Goal: Check status: Check status

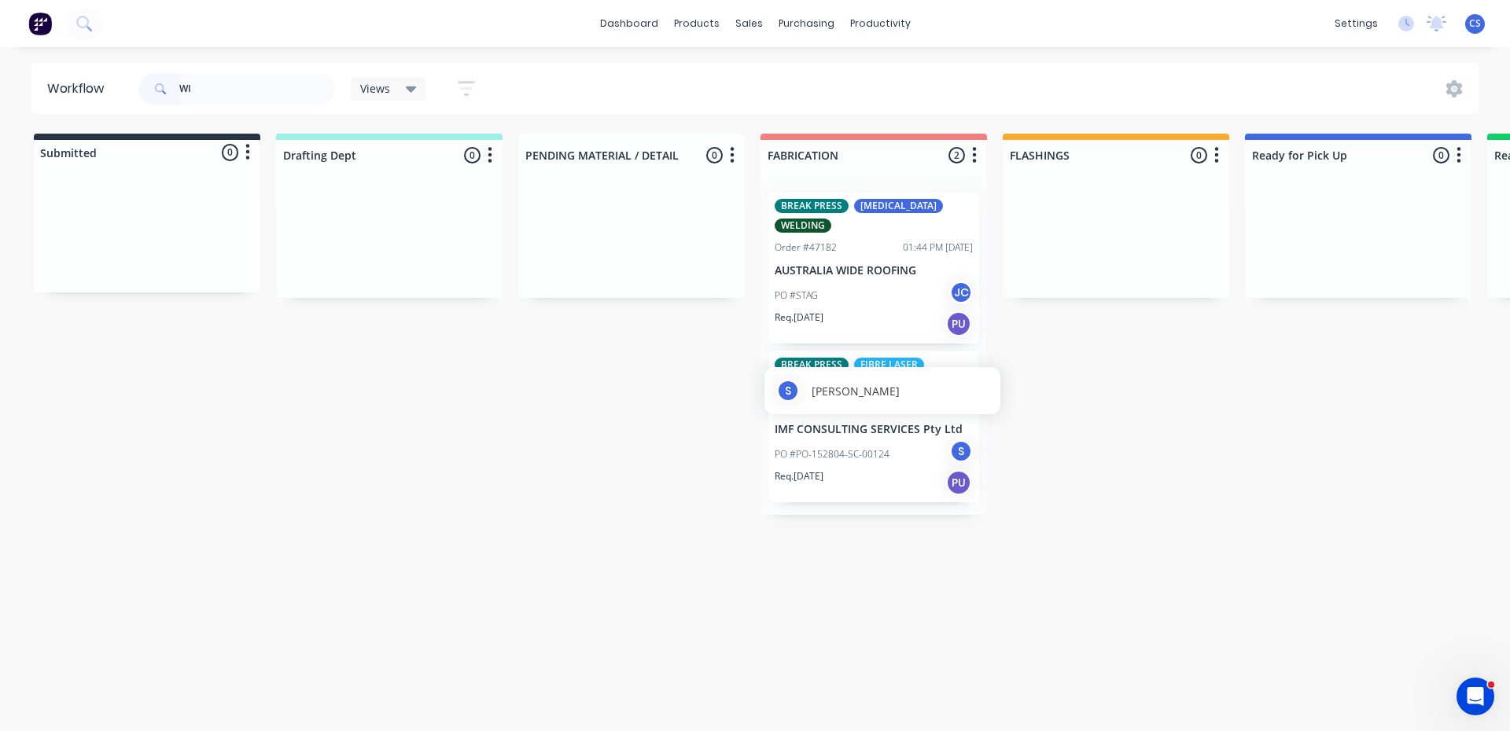
type input "W"
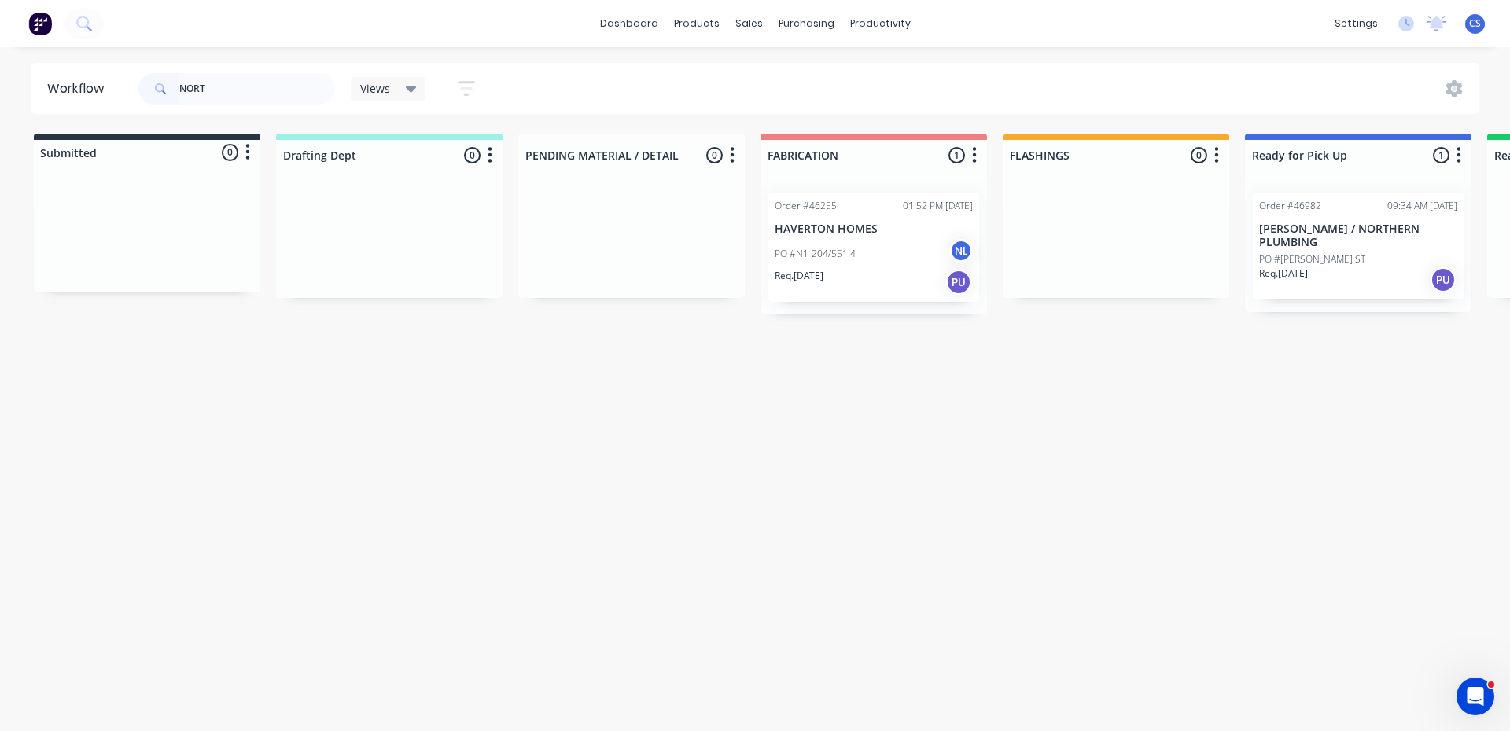
type input "NORT"
click at [1345, 267] on div "Req. [DATE] PU" at bounding box center [1358, 280] width 198 height 27
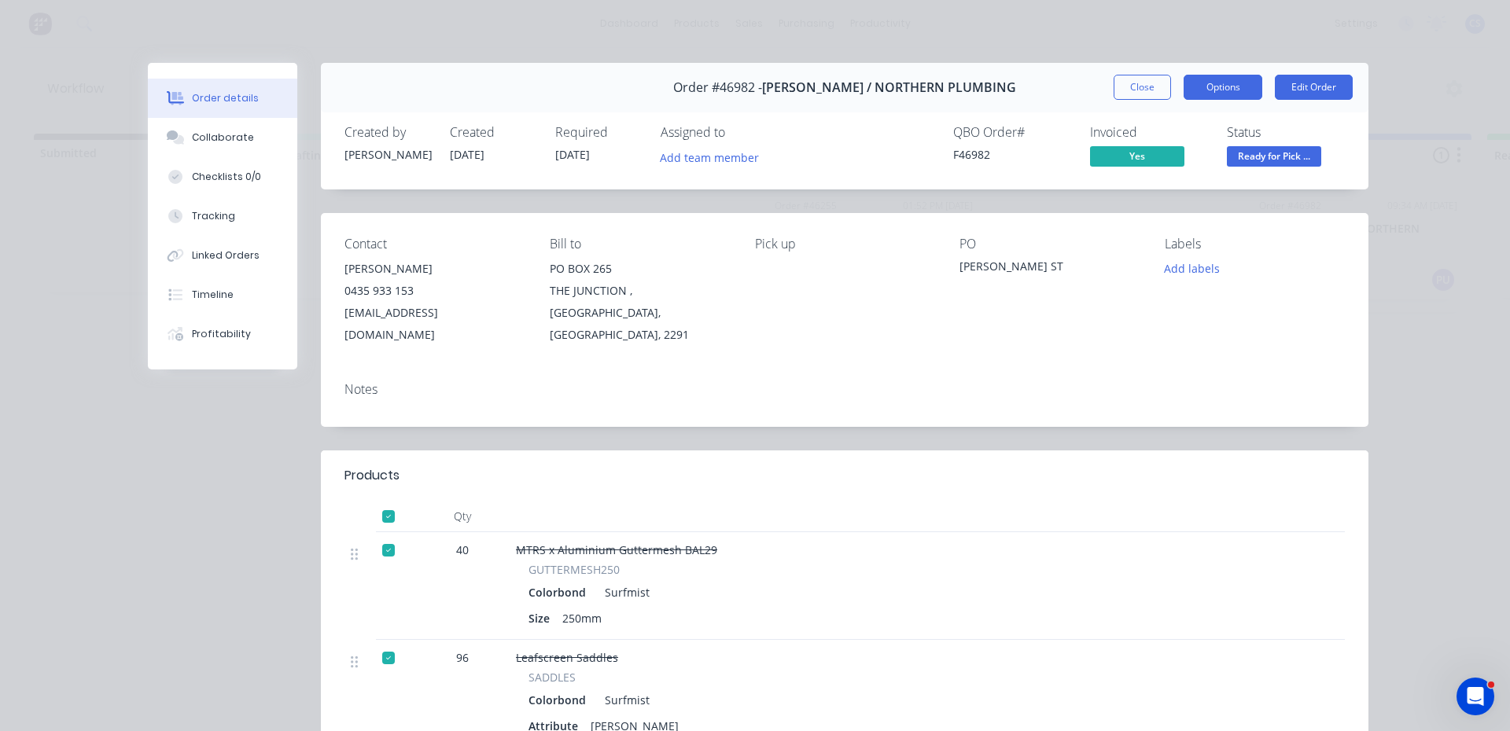
drag, startPoint x: 1232, startPoint y: 79, endPoint x: 1223, endPoint y: 79, distance: 8.7
click at [1230, 79] on button "Options" at bounding box center [1223, 87] width 79 height 25
click at [1155, 162] on div "Work Order" at bounding box center [1179, 159] width 137 height 23
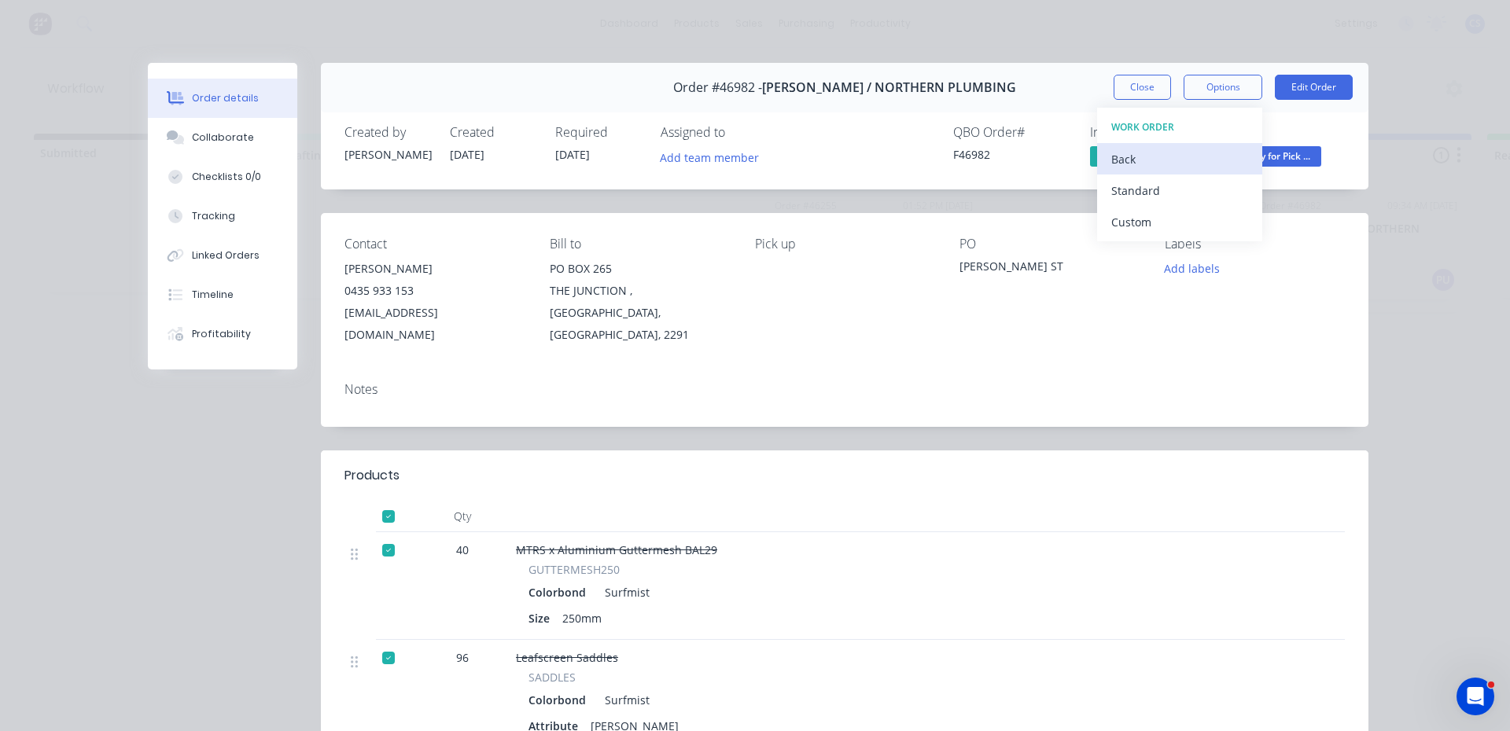
click at [1138, 153] on div "Back" at bounding box center [1179, 159] width 137 height 23
click at [1171, 197] on div "Delivery Docket" at bounding box center [1179, 190] width 137 height 23
click at [1181, 193] on div "Standard" at bounding box center [1179, 190] width 137 height 23
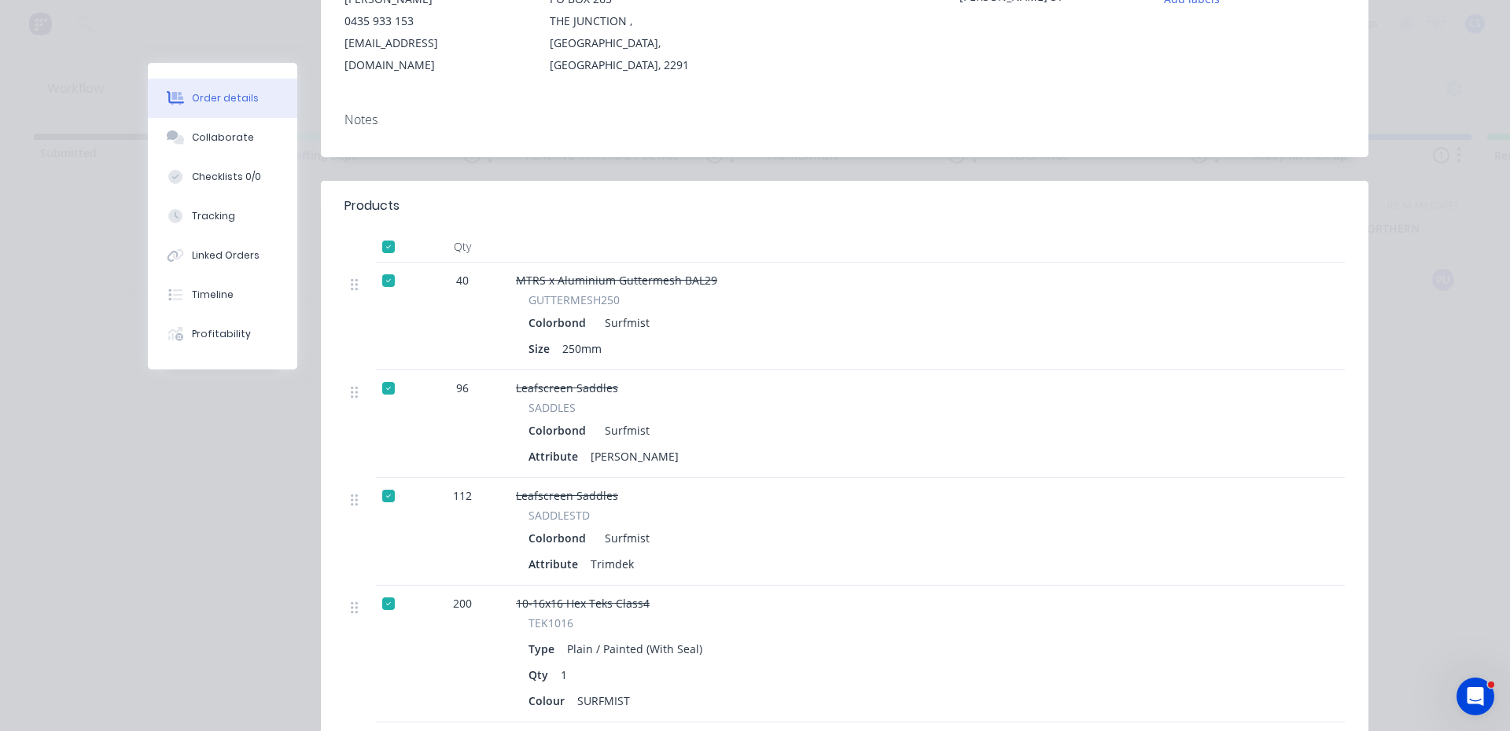
scroll to position [472, 0]
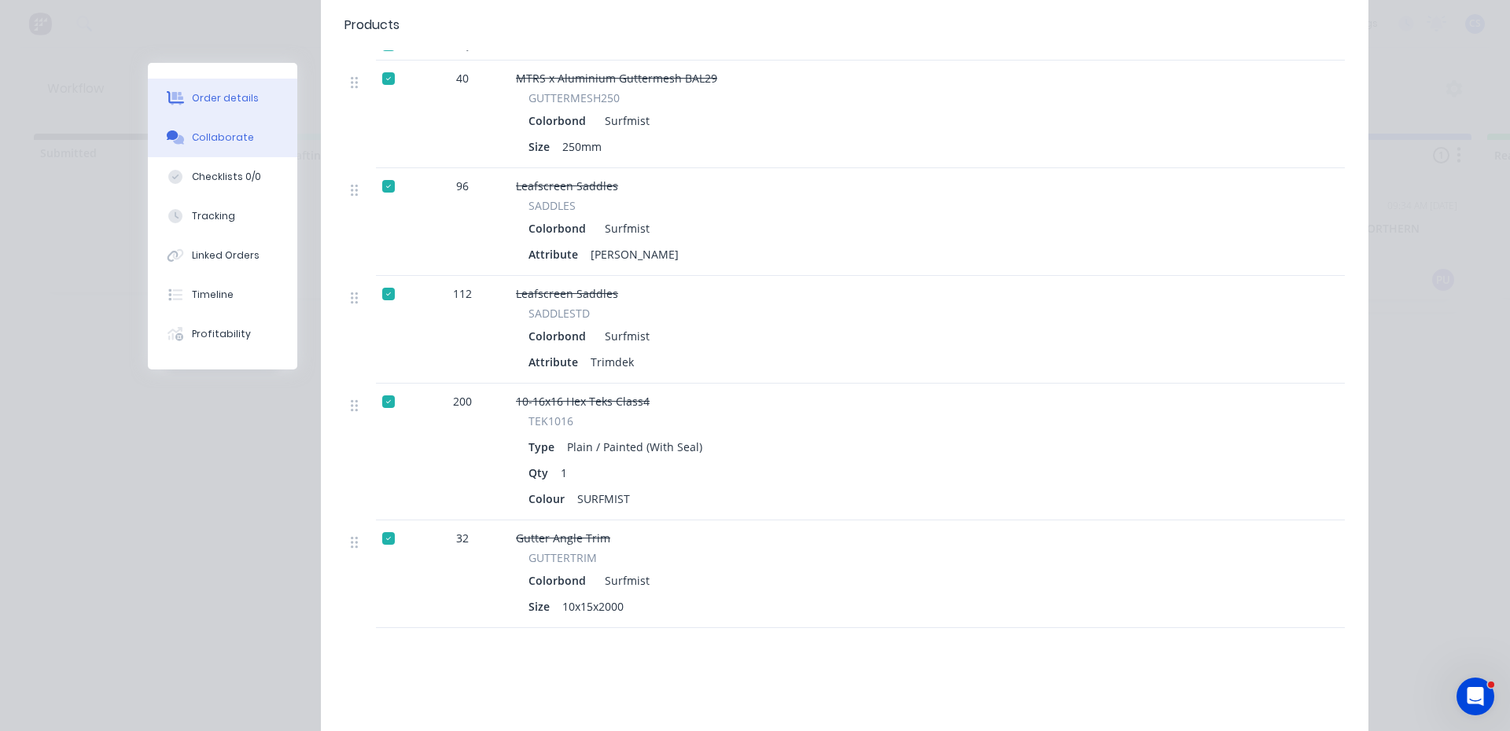
click at [241, 152] on button "Collaborate" at bounding box center [222, 137] width 149 height 39
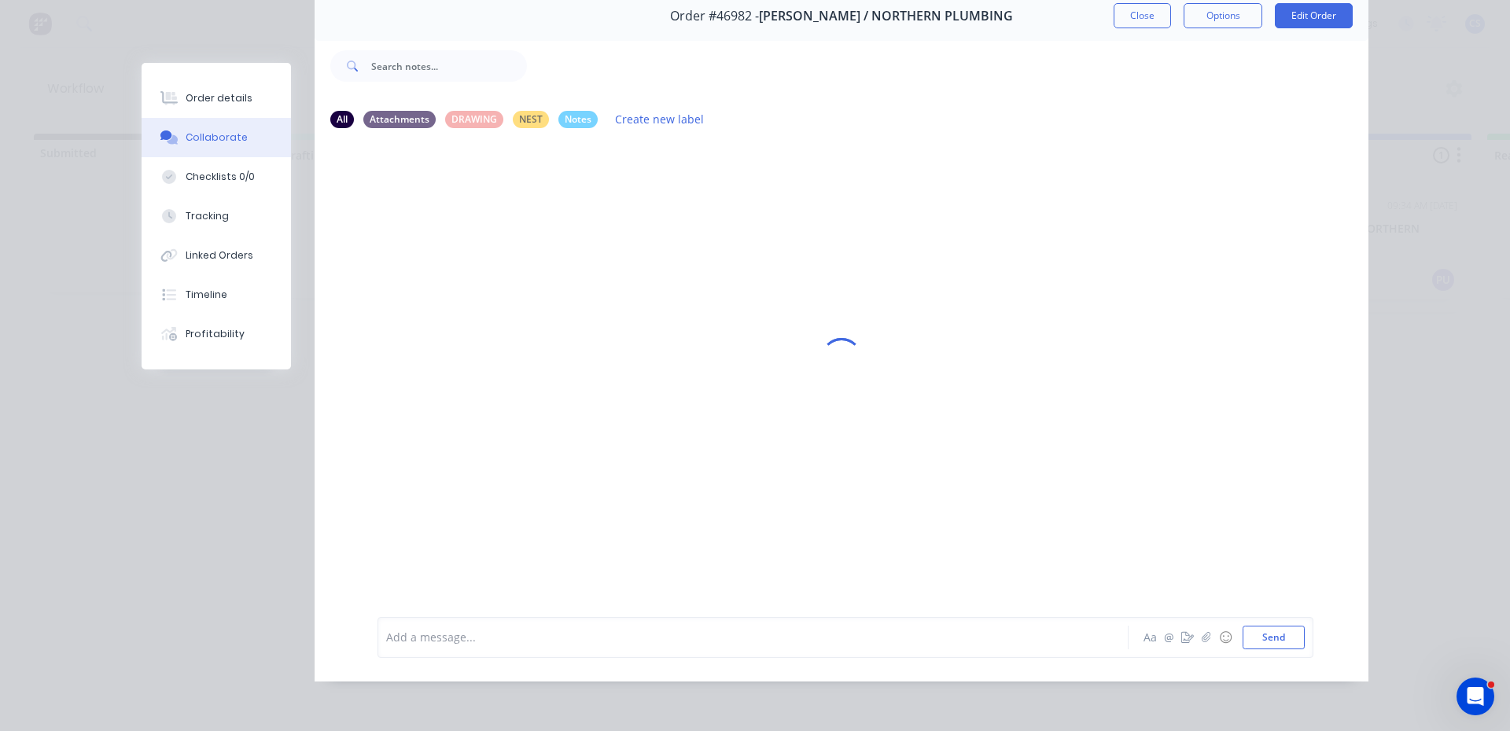
scroll to position [0, 0]
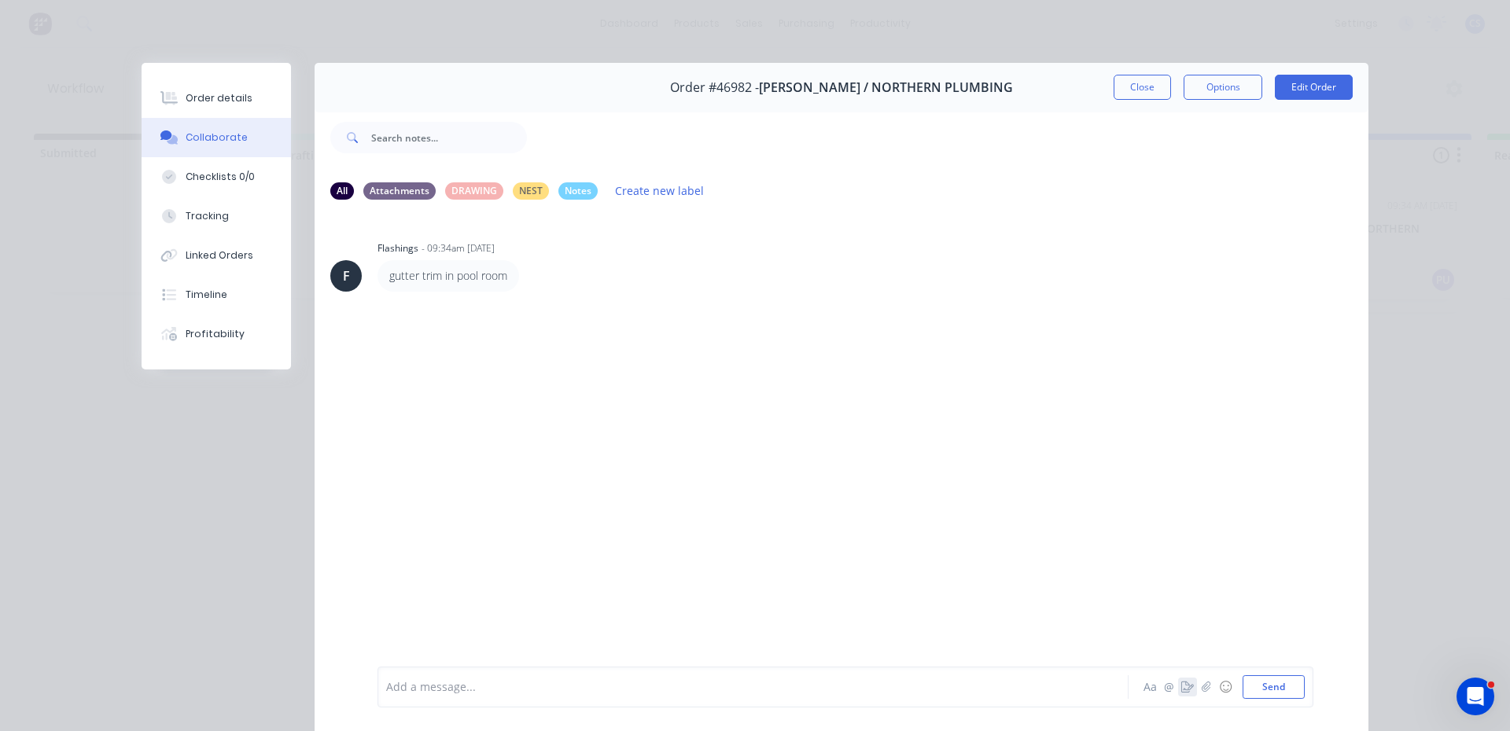
click at [1185, 684] on icon "button" at bounding box center [1187, 687] width 13 height 11
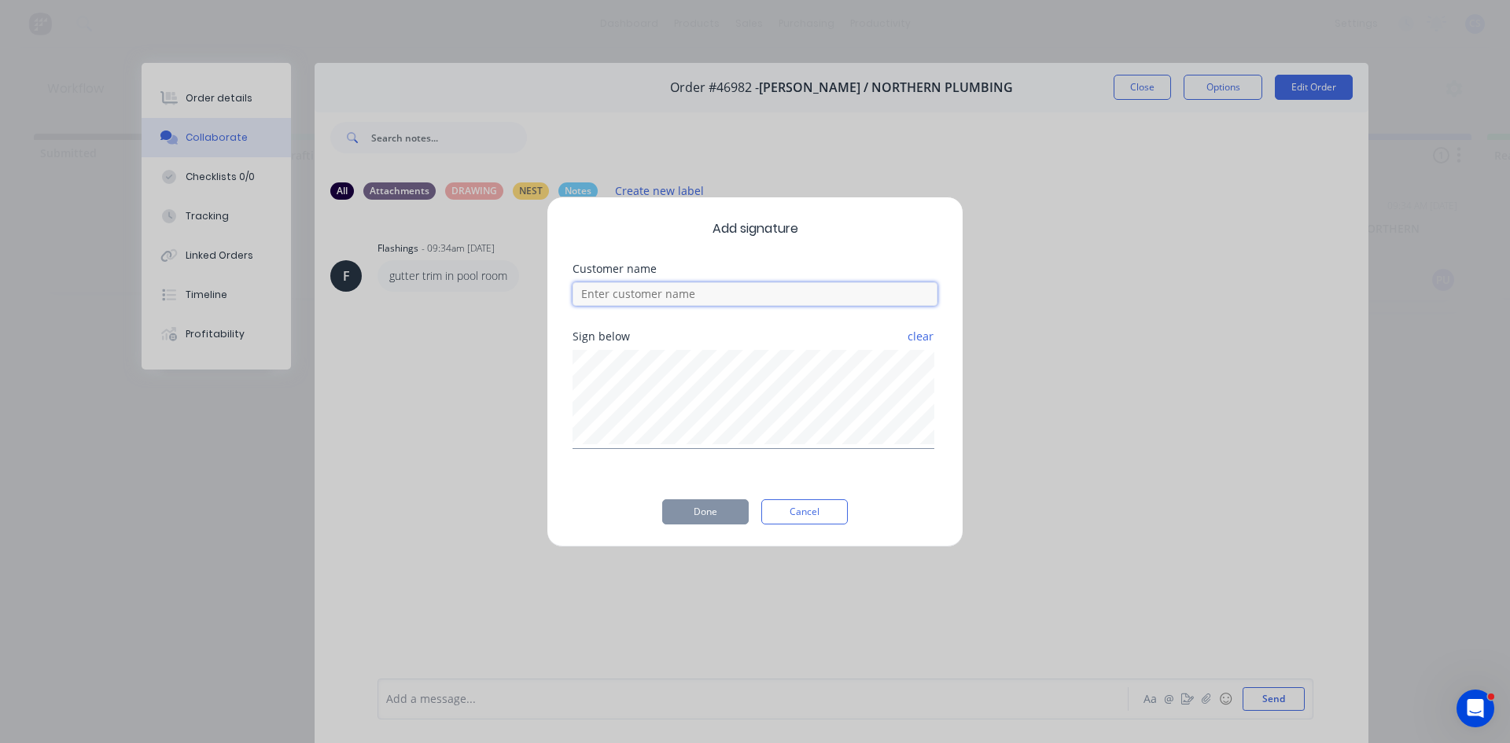
click at [823, 294] on input at bounding box center [755, 294] width 365 height 24
type input "[PERSON_NAME]"
click at [712, 516] on button "Done" at bounding box center [705, 511] width 87 height 25
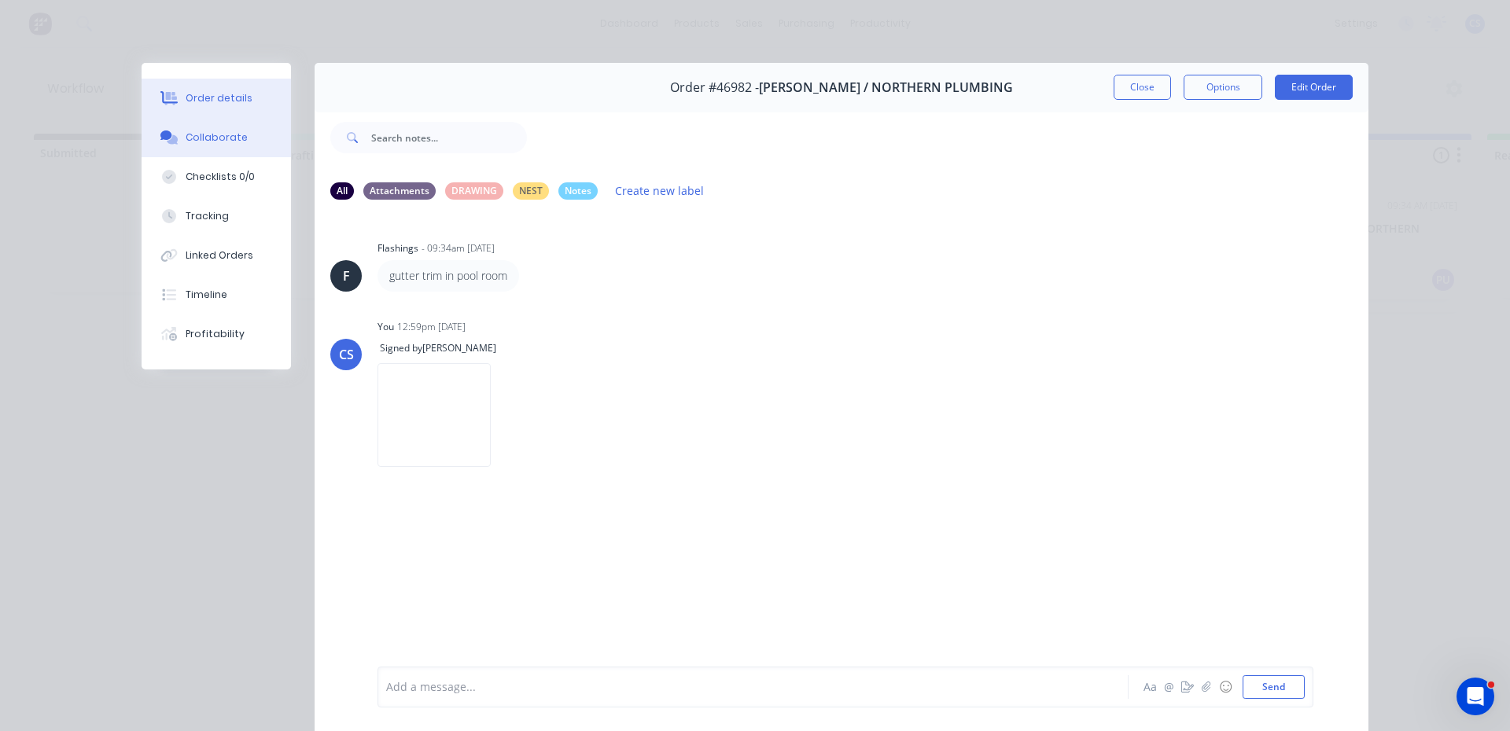
click at [202, 95] on div "Order details" at bounding box center [219, 98] width 67 height 14
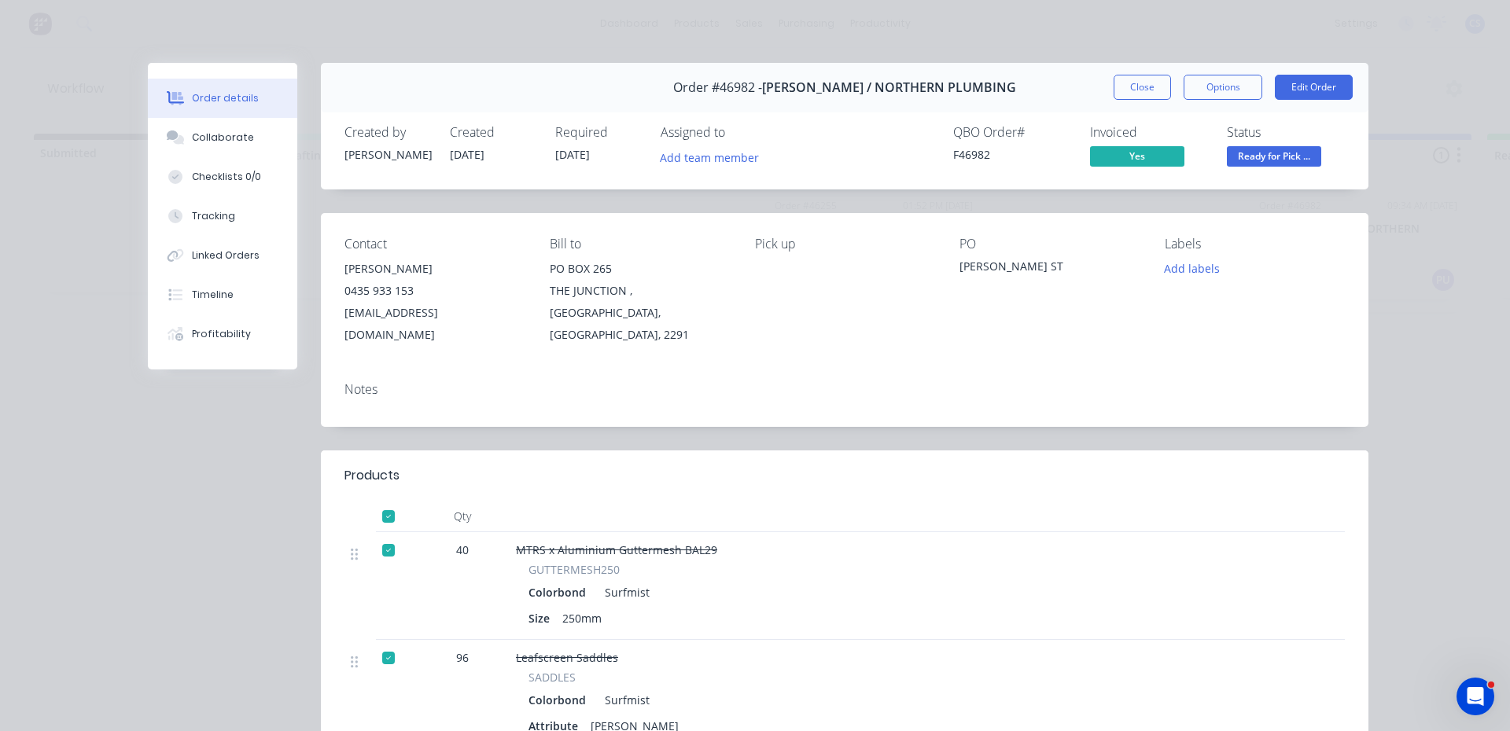
click at [1251, 160] on span "Ready for Pick ..." at bounding box center [1274, 156] width 94 height 20
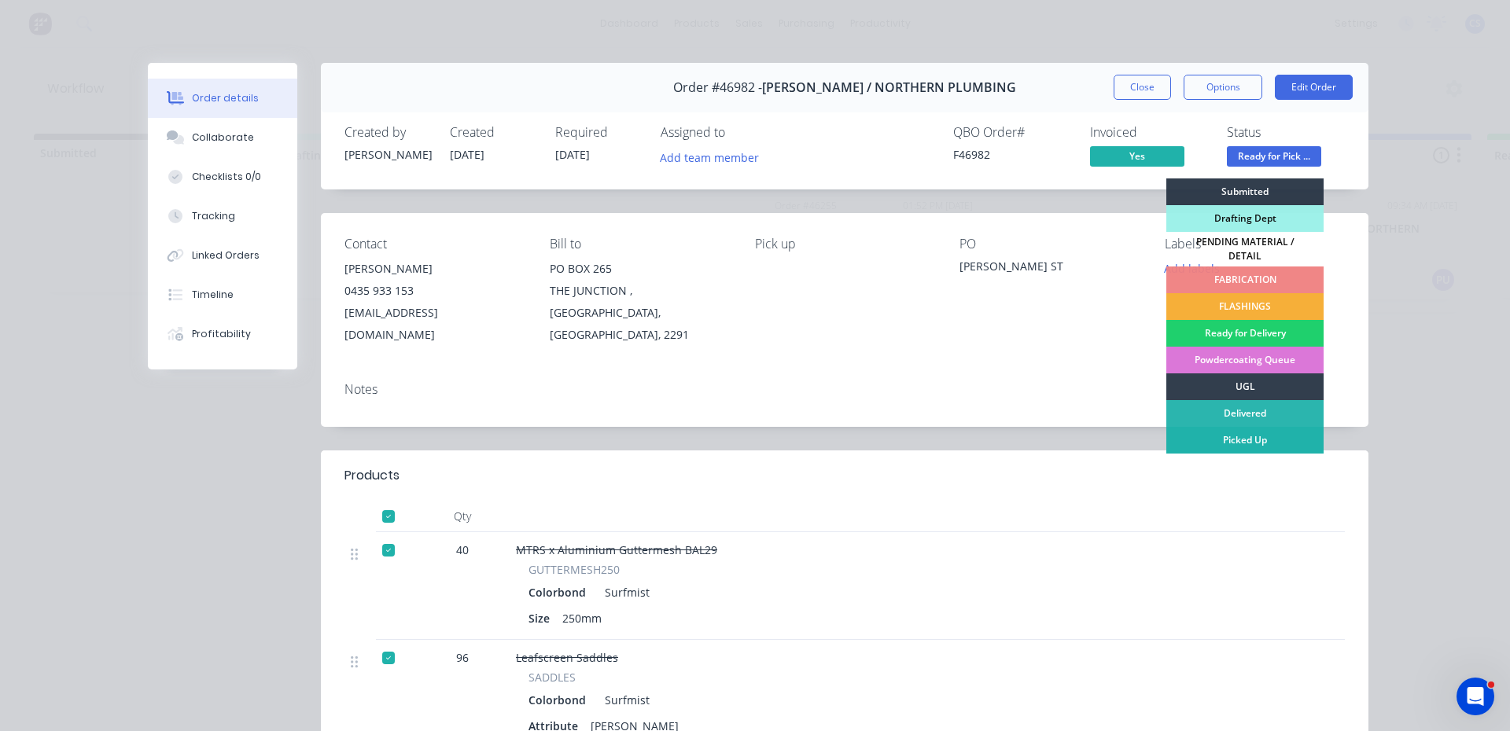
click at [1236, 433] on div "Picked Up" at bounding box center [1244, 440] width 157 height 27
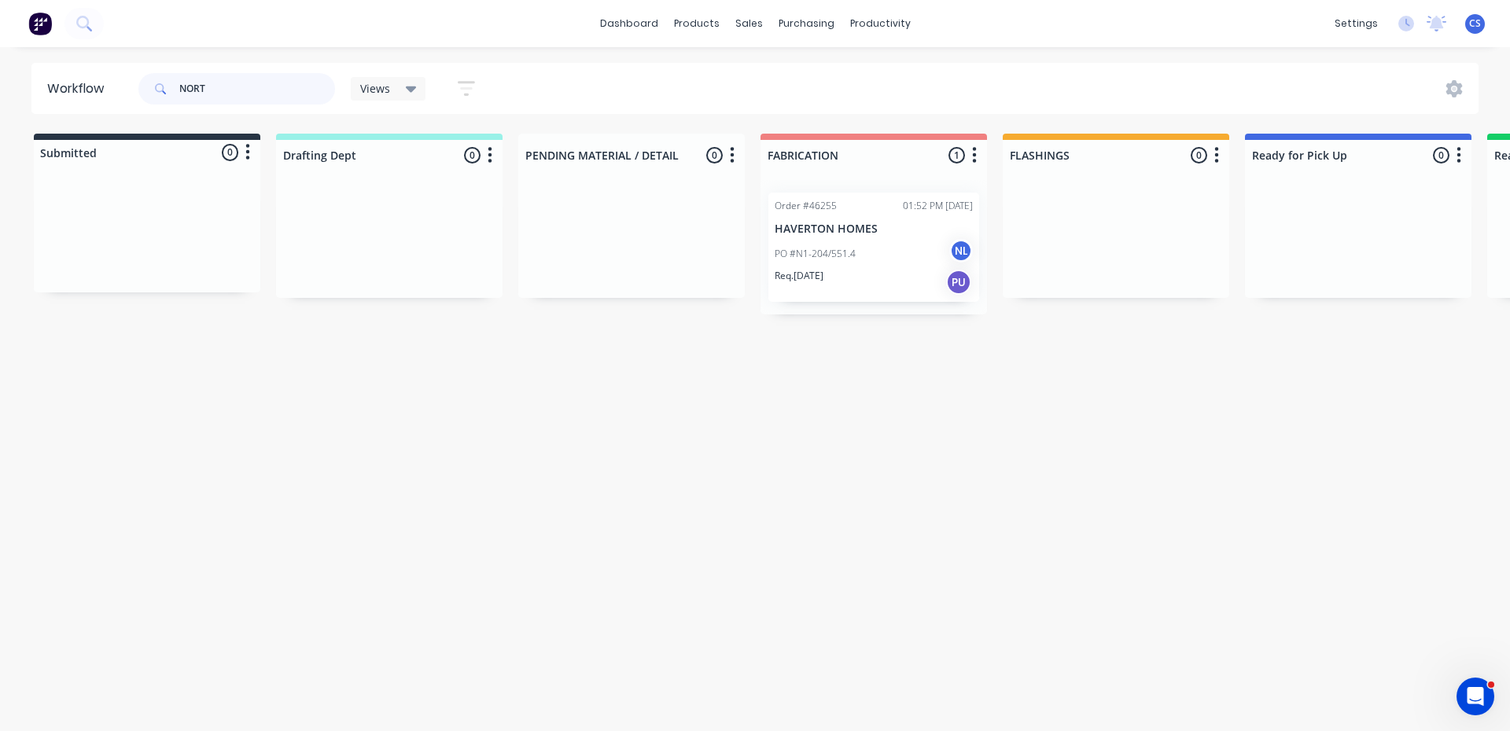
drag, startPoint x: 208, startPoint y: 95, endPoint x: 155, endPoint y: 86, distance: 54.3
click at [165, 82] on div "NORT" at bounding box center [236, 88] width 197 height 31
type input "MCIN"
click at [1308, 260] on p "Req. [DATE]" at bounding box center [1283, 260] width 49 height 14
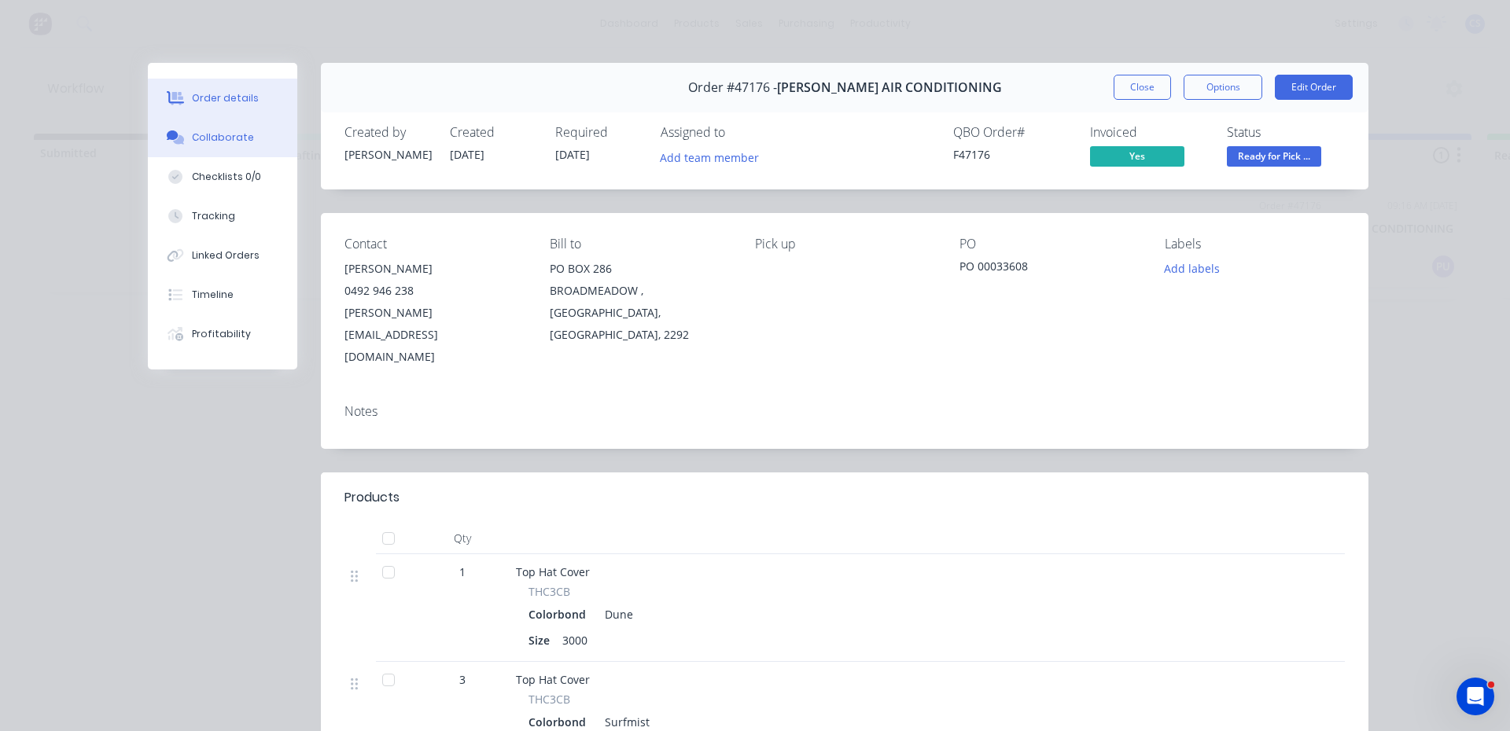
click at [194, 129] on button "Collaborate" at bounding box center [222, 137] width 149 height 39
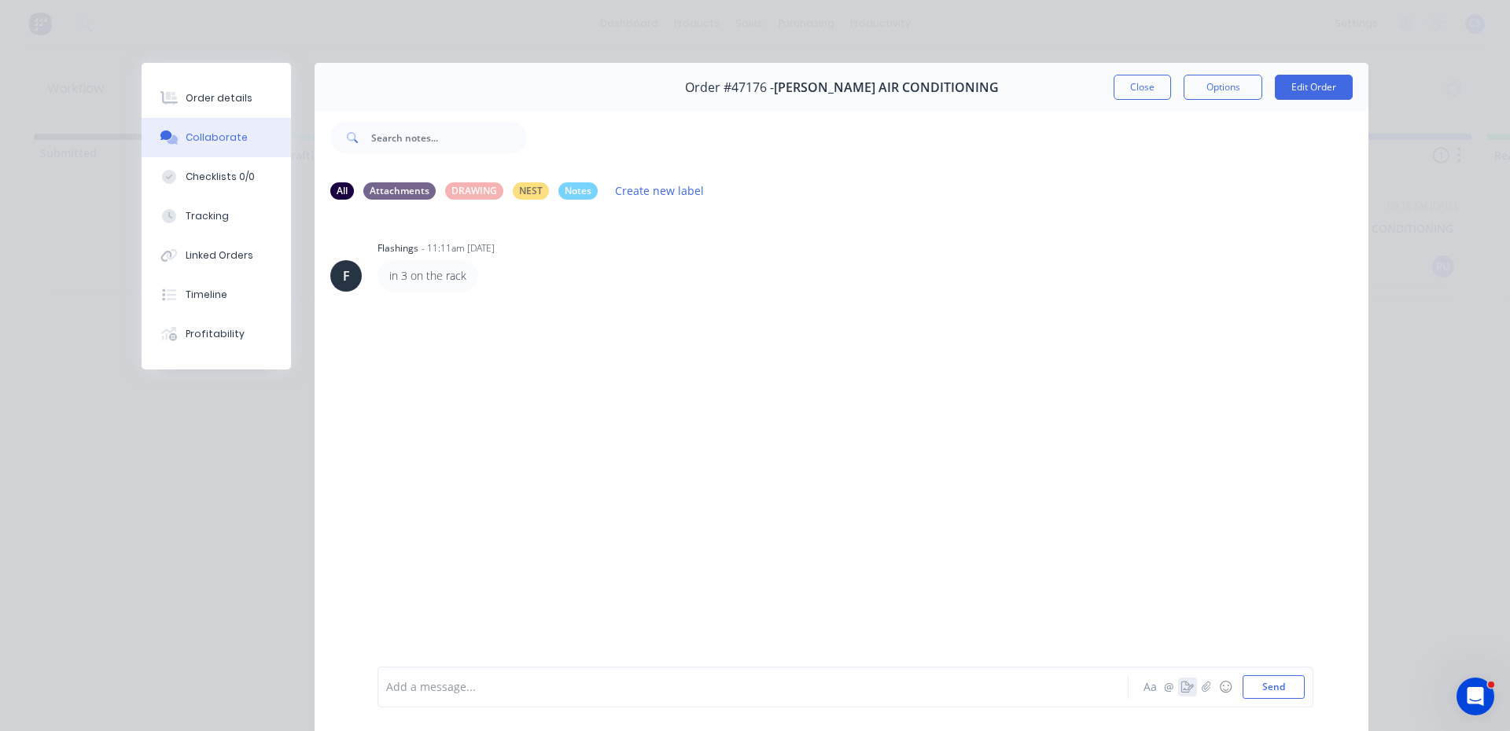
click at [1179, 680] on button "button" at bounding box center [1187, 687] width 19 height 19
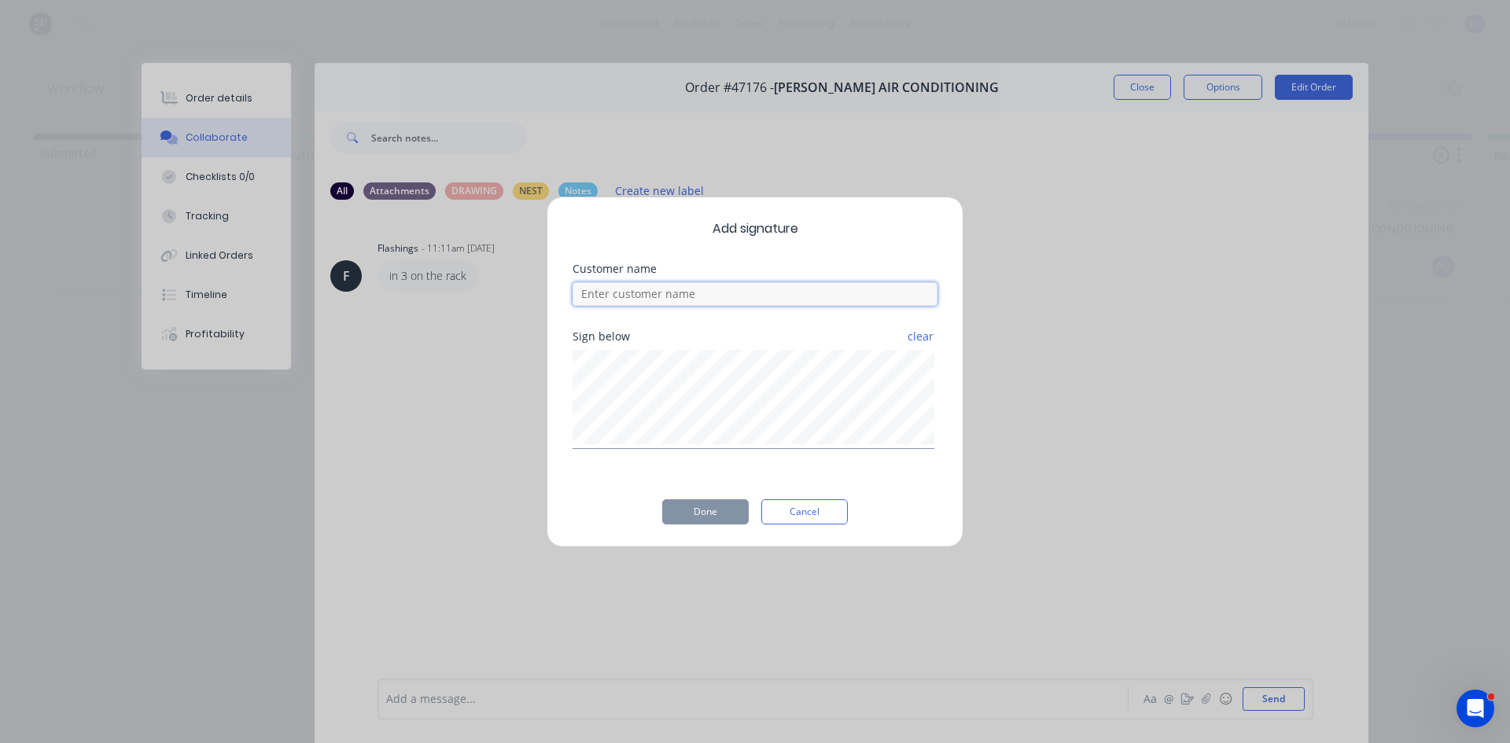
click at [679, 295] on input at bounding box center [755, 294] width 365 height 24
type input "[PERSON_NAME]"
click at [692, 514] on button "Done" at bounding box center [705, 511] width 87 height 25
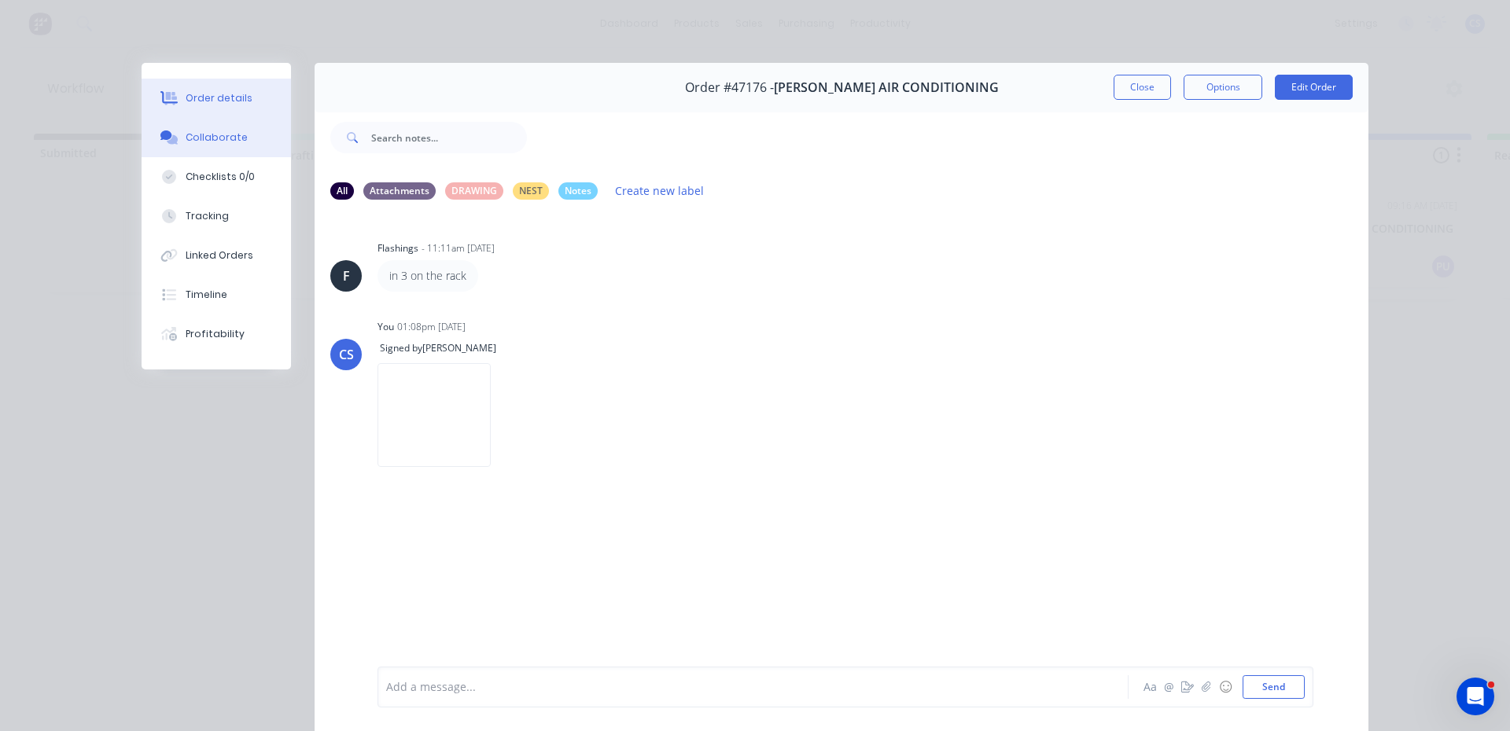
click at [245, 94] on button "Order details" at bounding box center [216, 98] width 149 height 39
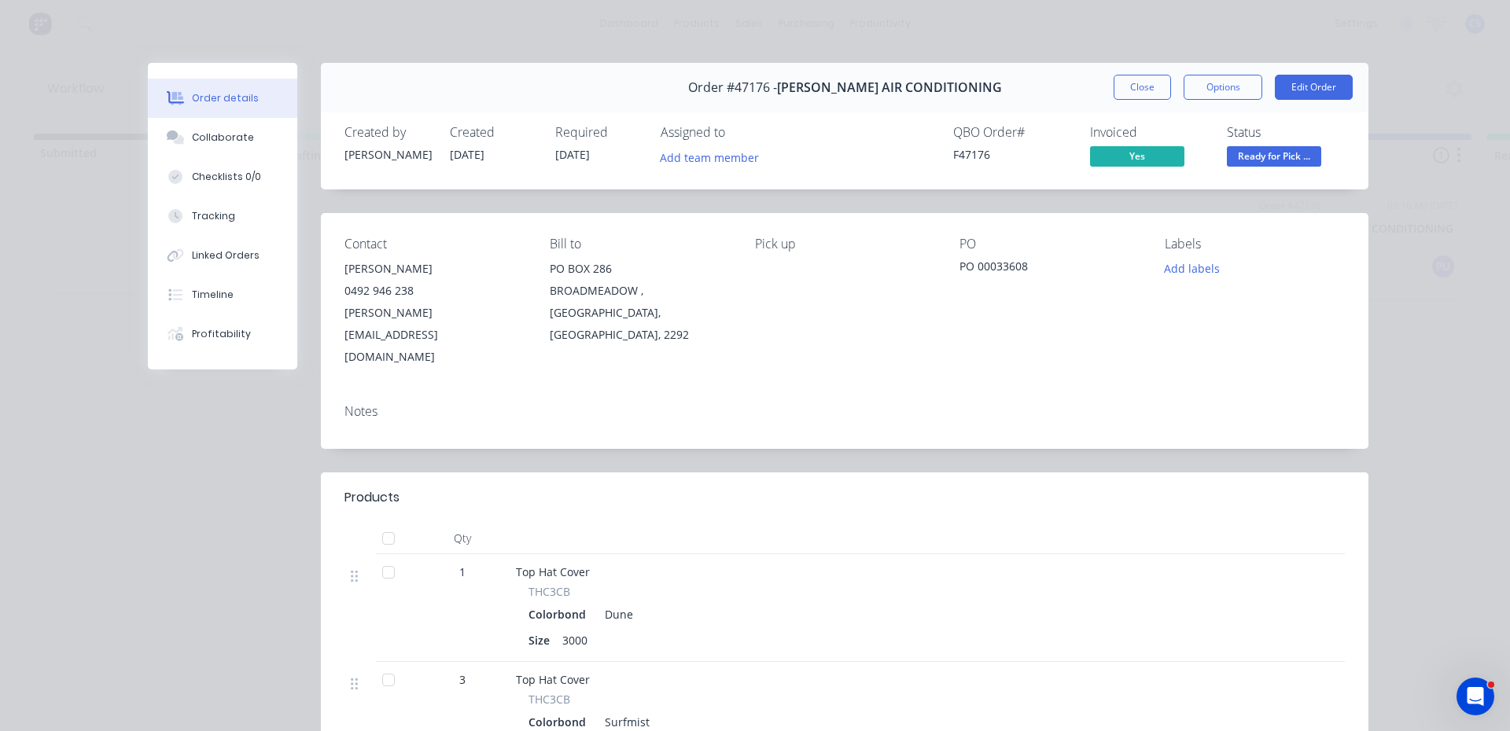
click at [1281, 160] on span "Ready for Pick ..." at bounding box center [1274, 156] width 94 height 20
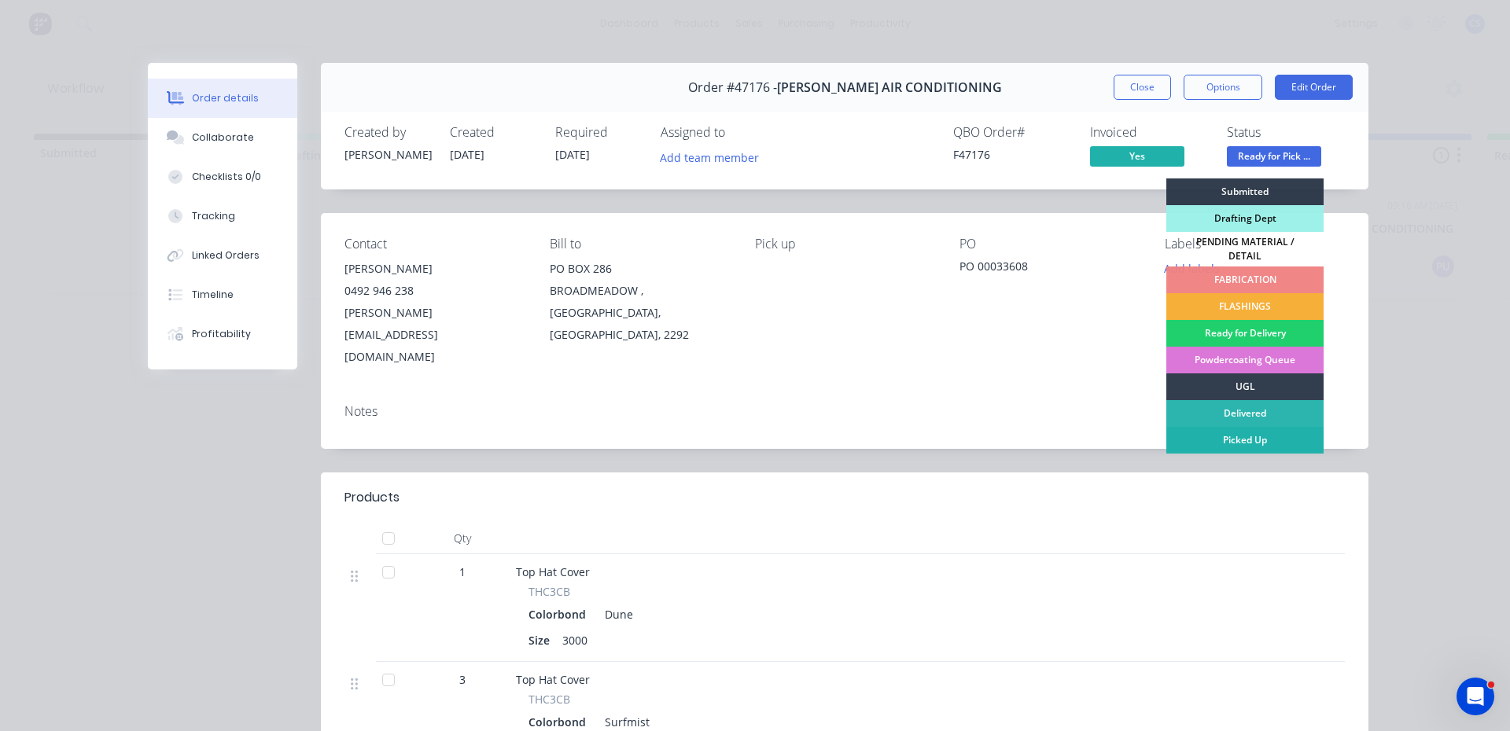
click at [1271, 437] on div "Picked Up" at bounding box center [1244, 440] width 157 height 27
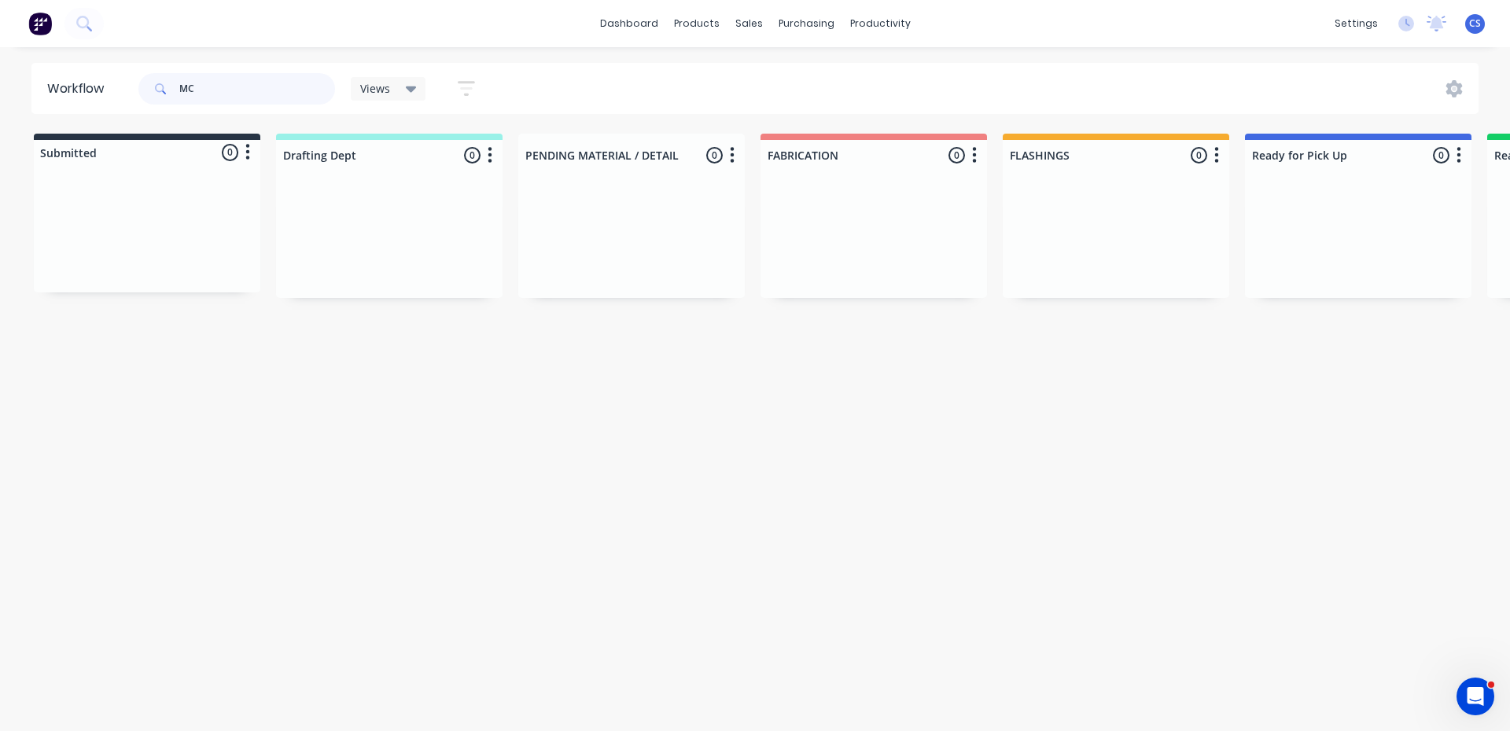
type input "M"
type input "47296"
click at [1309, 261] on p "PO #[PERSON_NAME]" at bounding box center [1306, 268] width 94 height 14
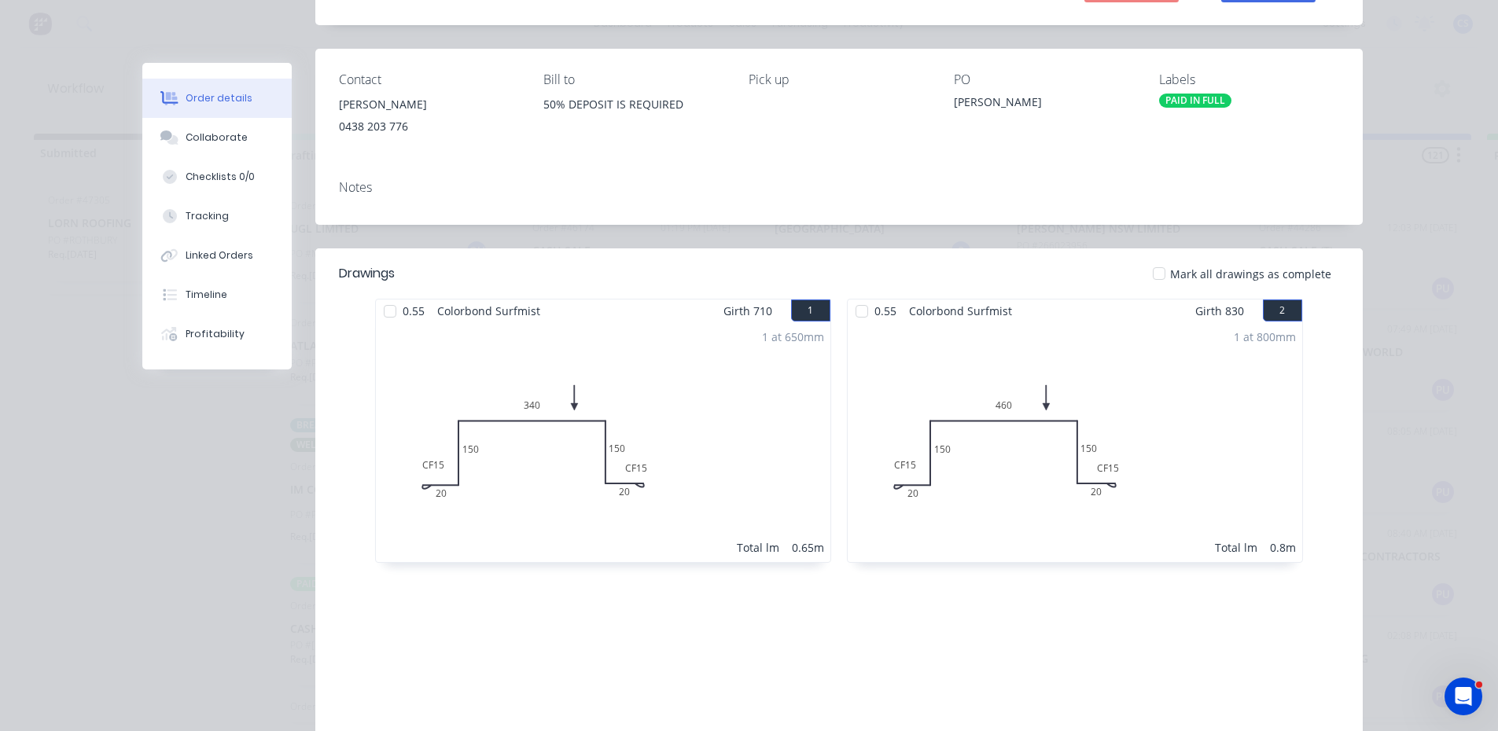
scroll to position [149, 0]
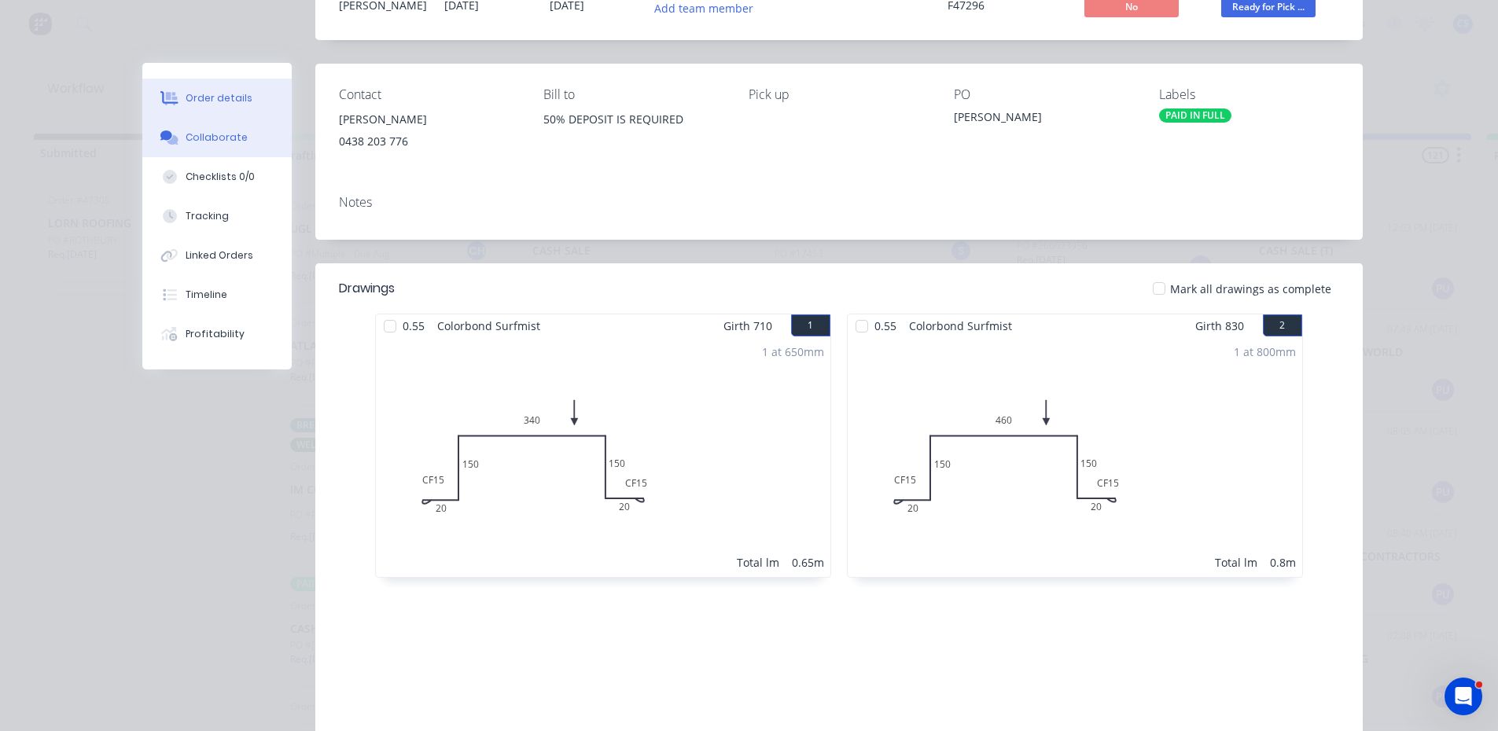
click at [201, 133] on div "Collaborate" at bounding box center [217, 138] width 62 height 14
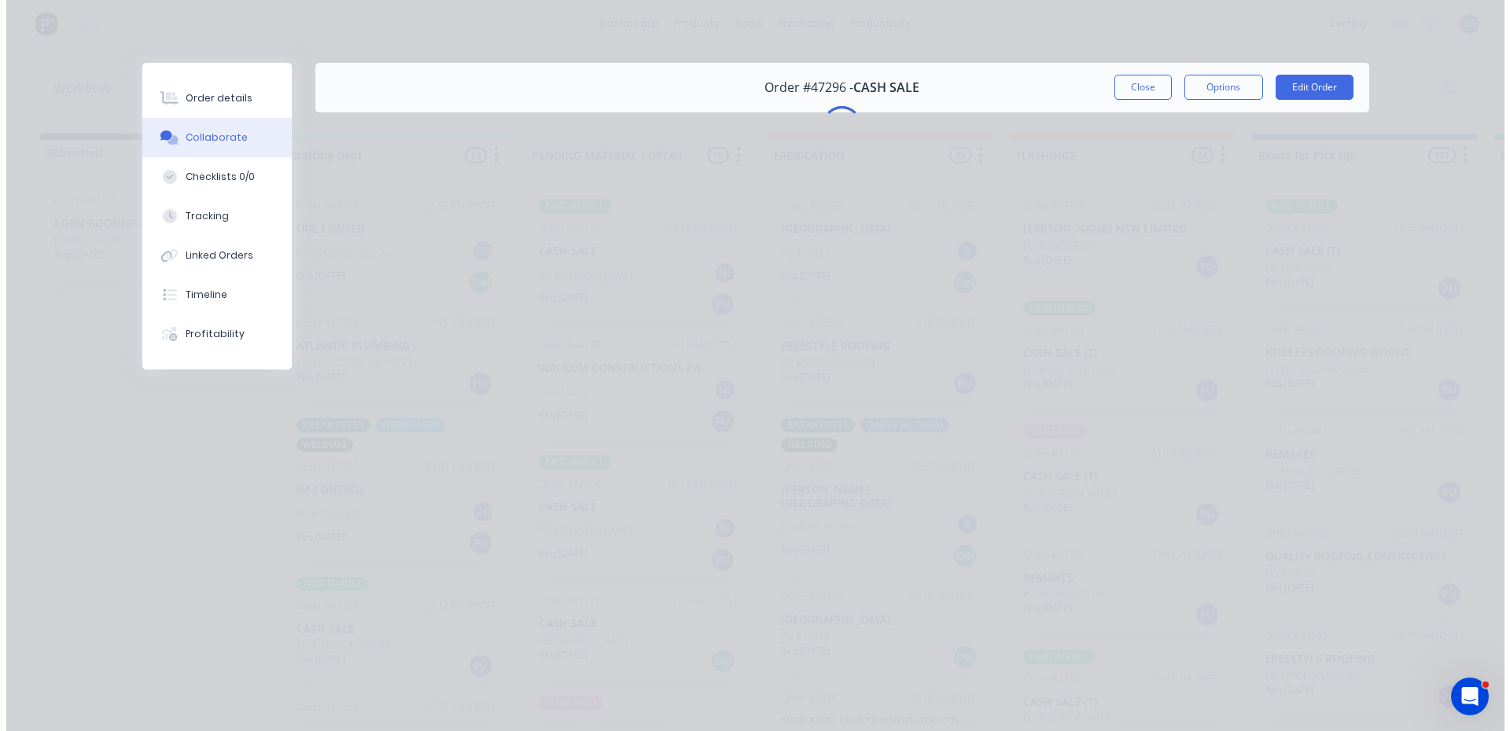
scroll to position [0, 0]
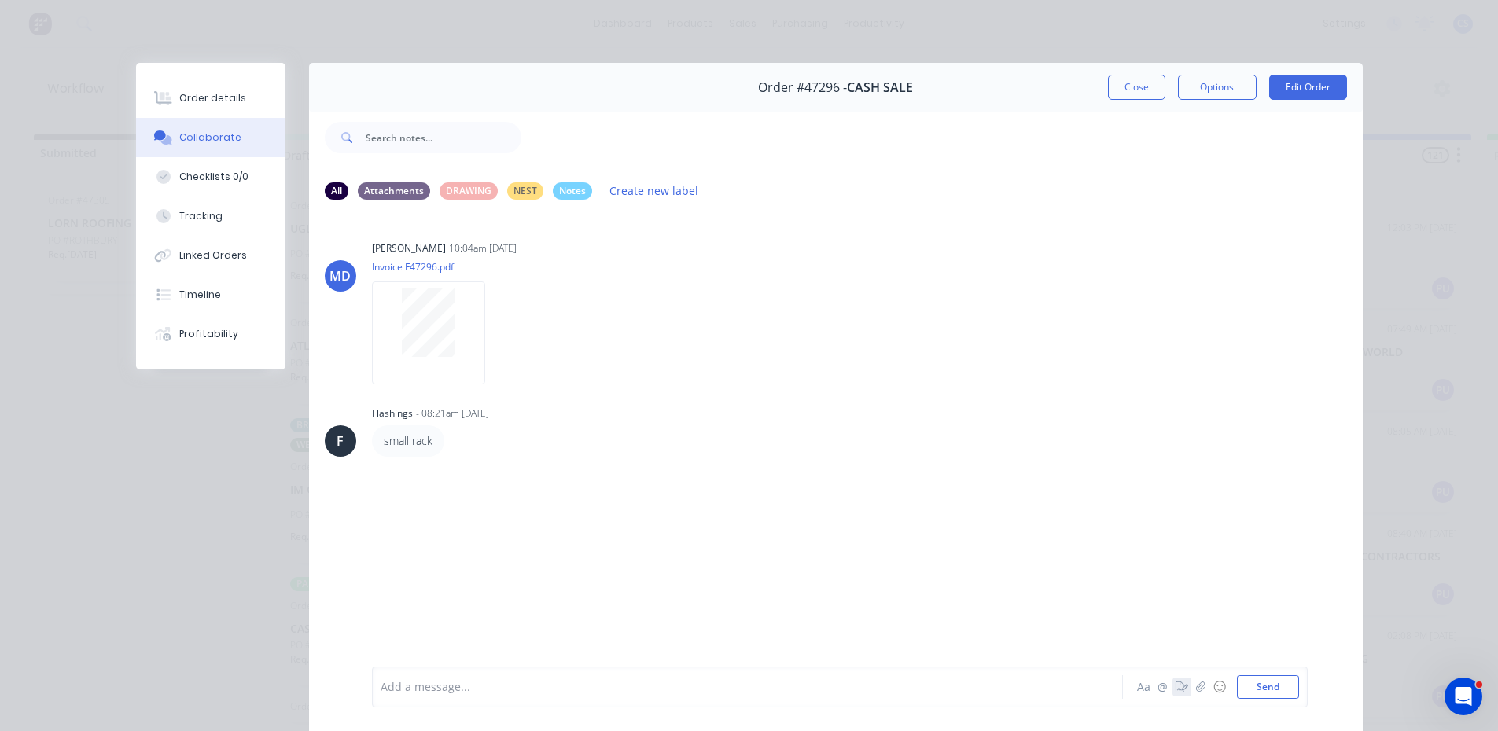
click at [1176, 691] on icon "button" at bounding box center [1182, 687] width 13 height 11
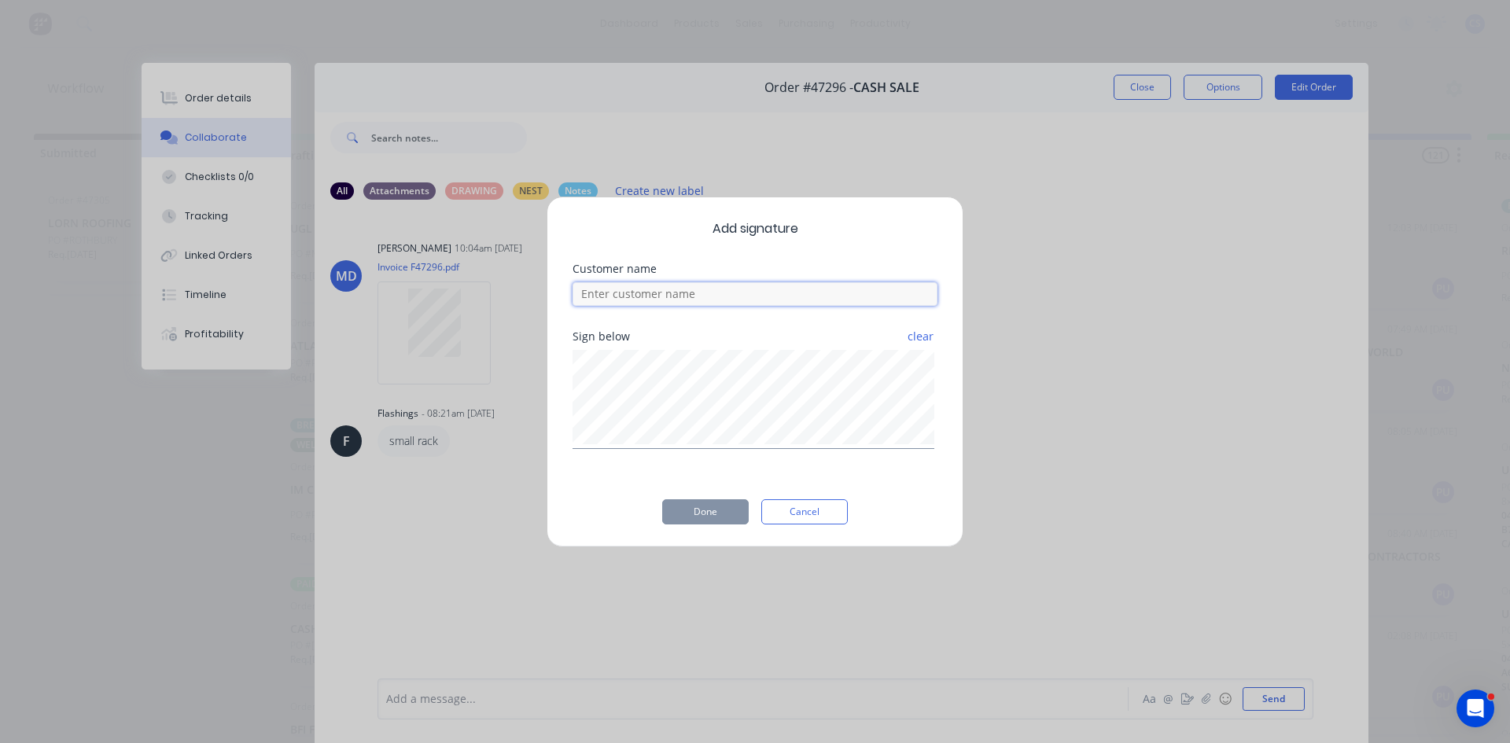
click at [713, 295] on input at bounding box center [755, 294] width 365 height 24
type input "[PERSON_NAME]"
click at [710, 534] on div "Add signature Customer name [PERSON_NAME] below clear Done Cancel" at bounding box center [755, 372] width 417 height 351
click at [713, 524] on button "Done" at bounding box center [705, 511] width 87 height 25
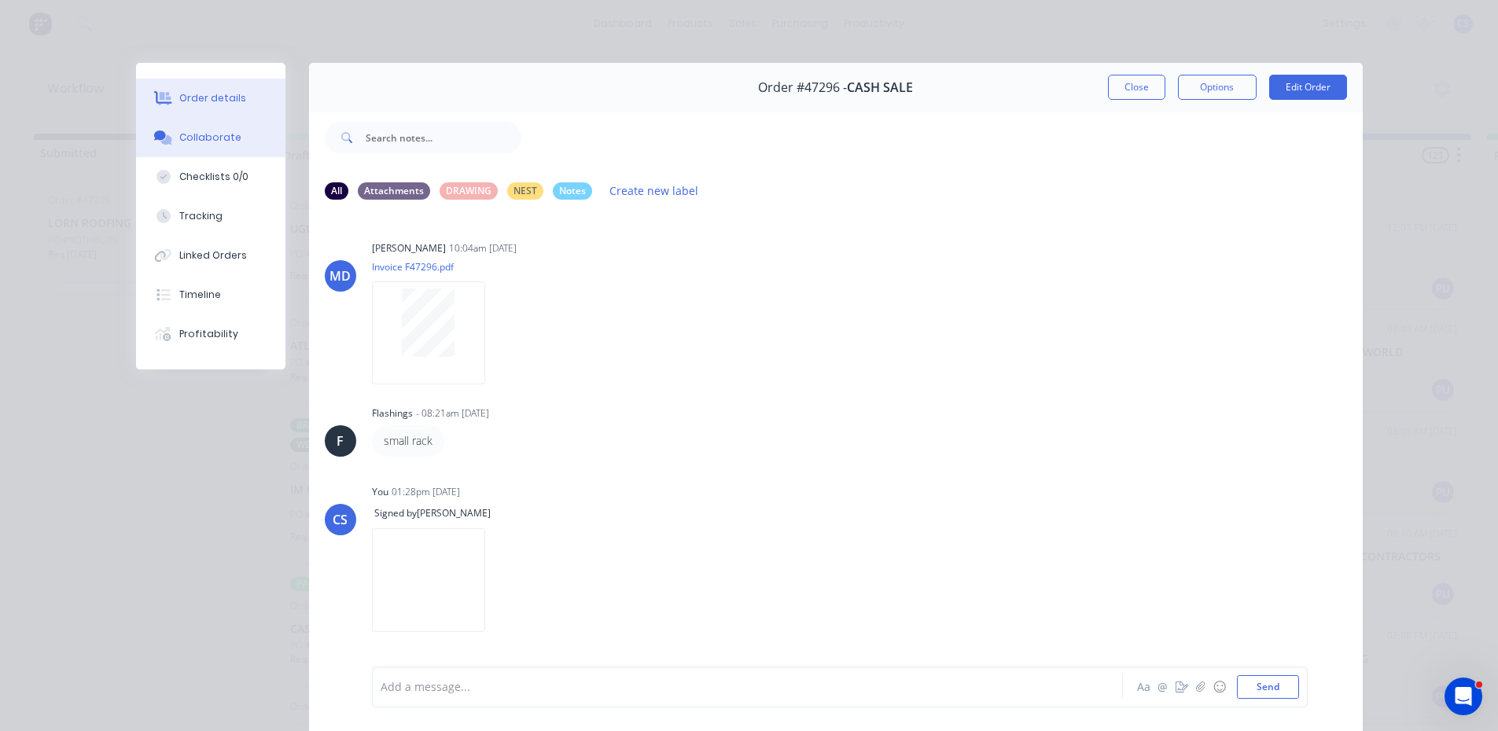
click at [205, 101] on div "Order details" at bounding box center [212, 98] width 67 height 14
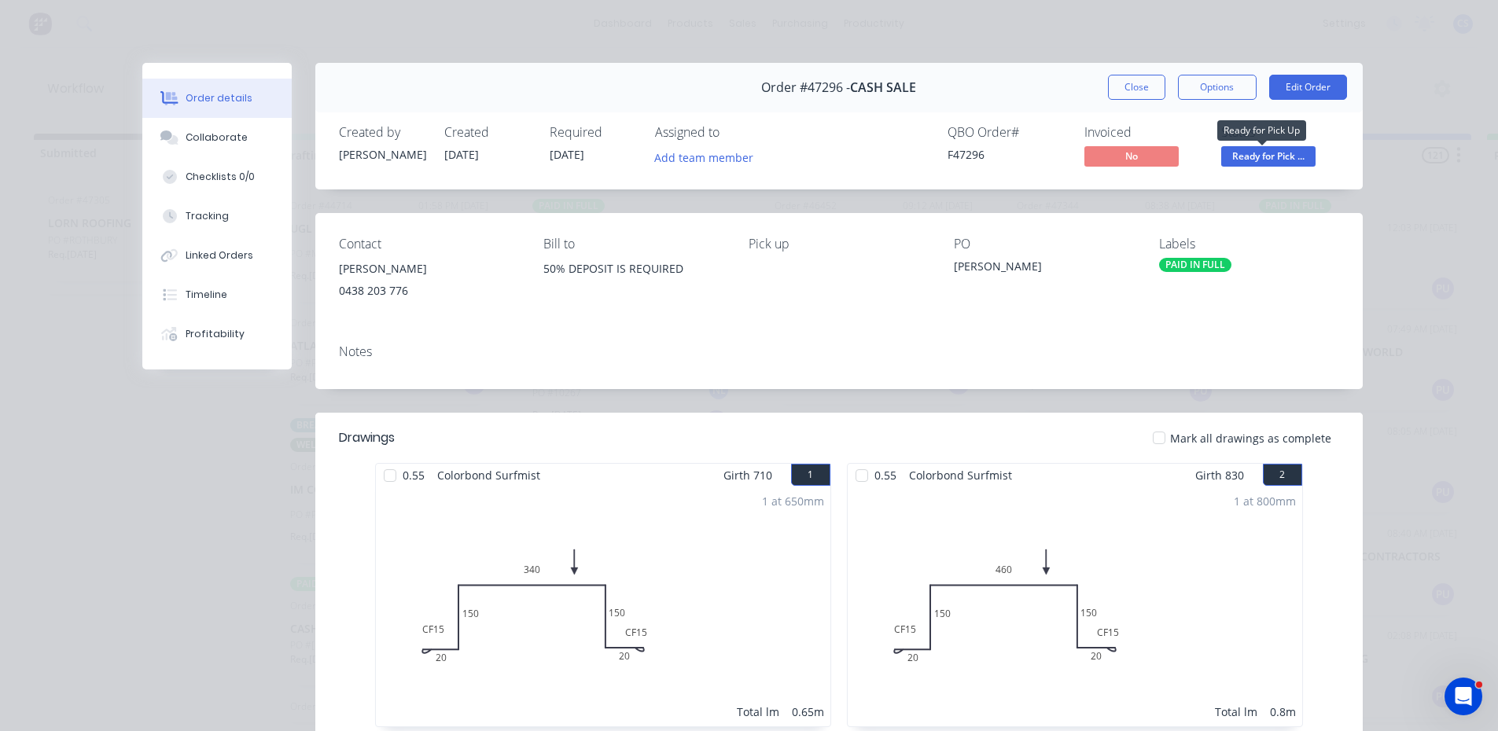
click at [1248, 148] on span "Ready for Pick ..." at bounding box center [1268, 156] width 94 height 20
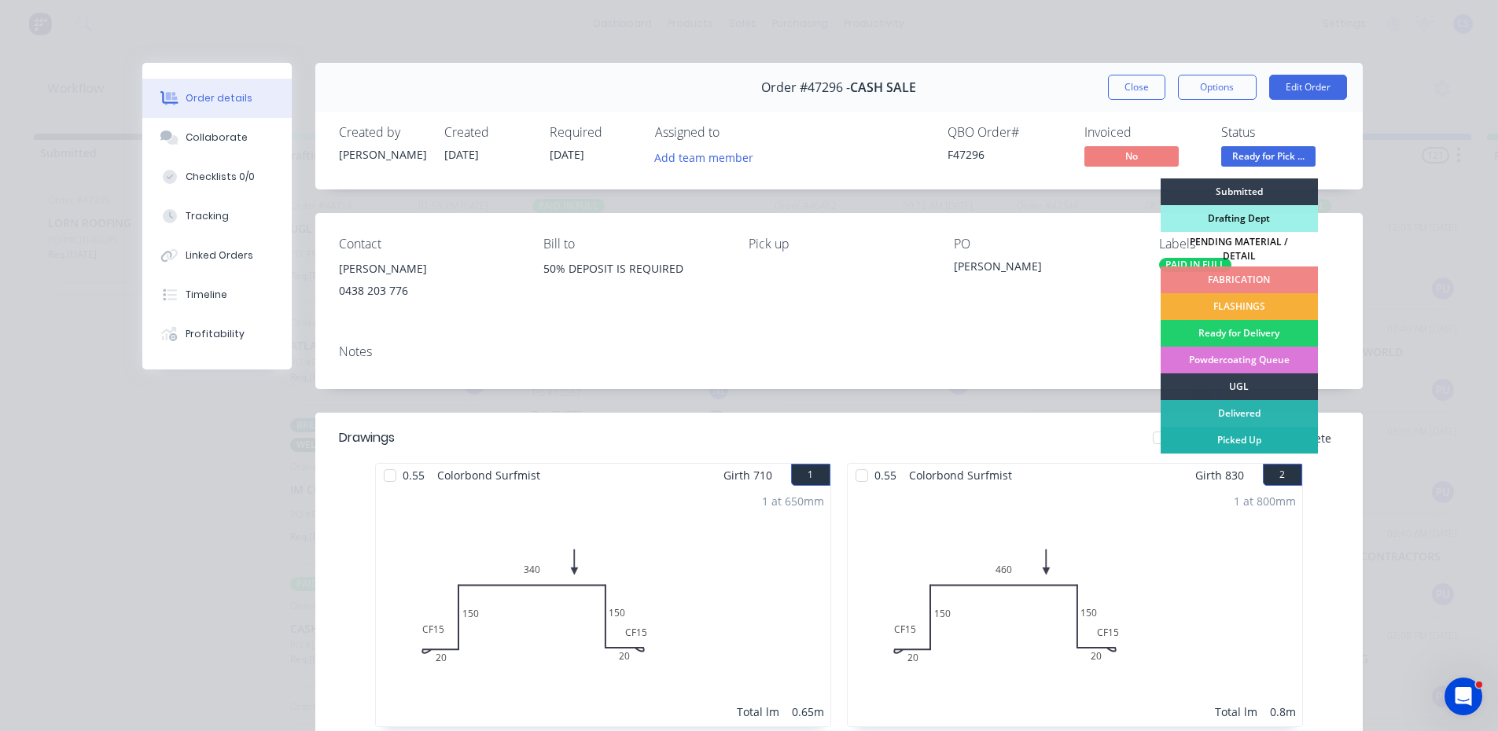
click at [1245, 430] on div "Picked Up" at bounding box center [1239, 440] width 157 height 27
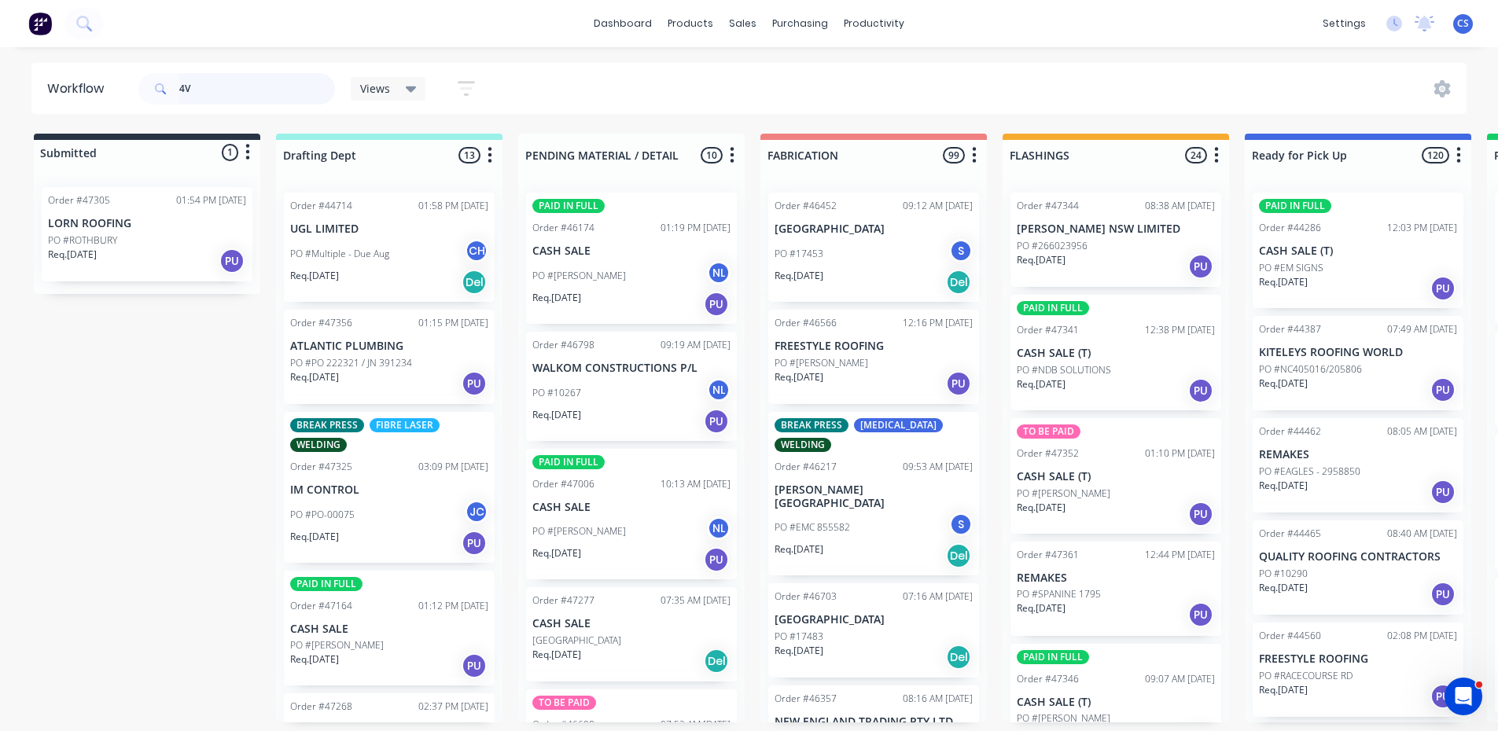
type input "4"
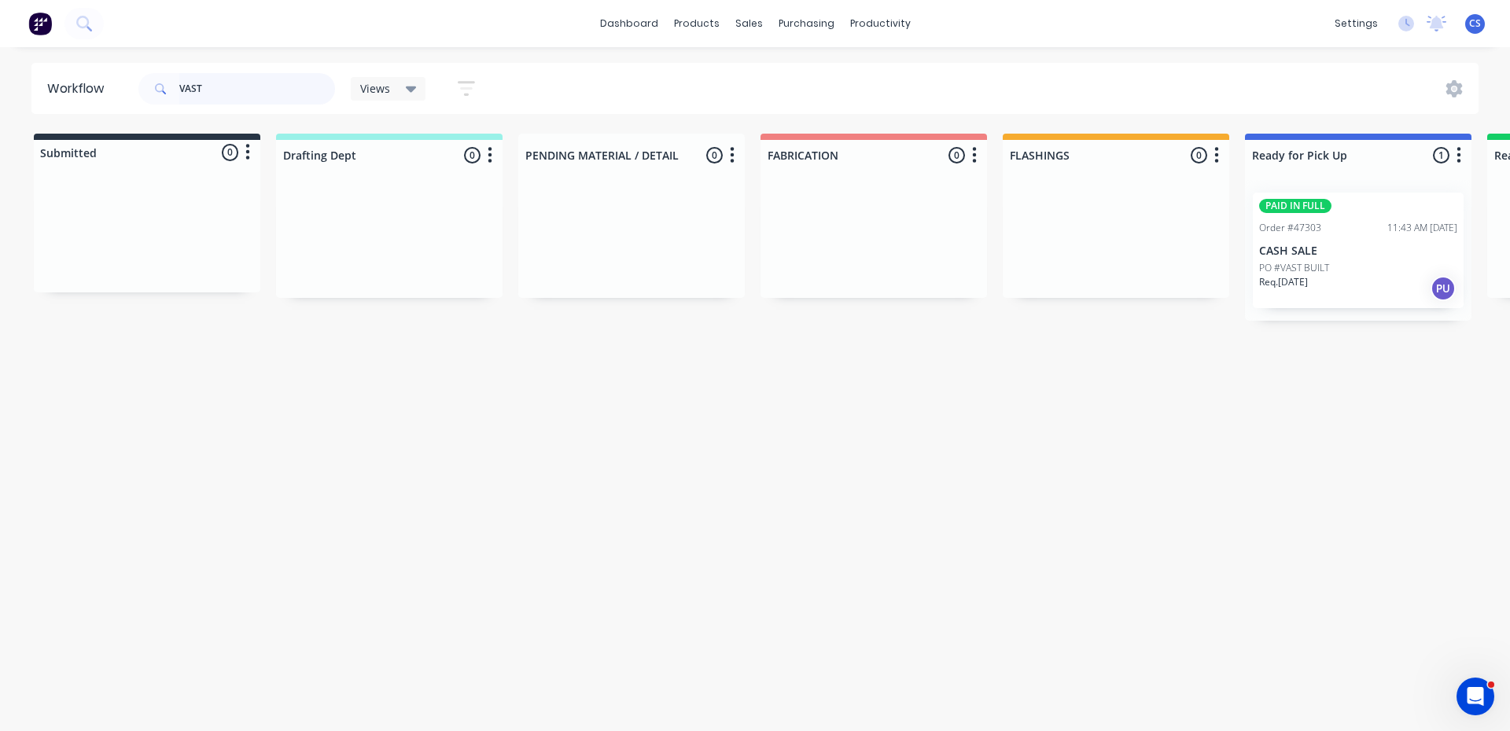
type input "VAST"
click at [1324, 297] on div "Req. [DATE] PU" at bounding box center [1358, 288] width 198 height 27
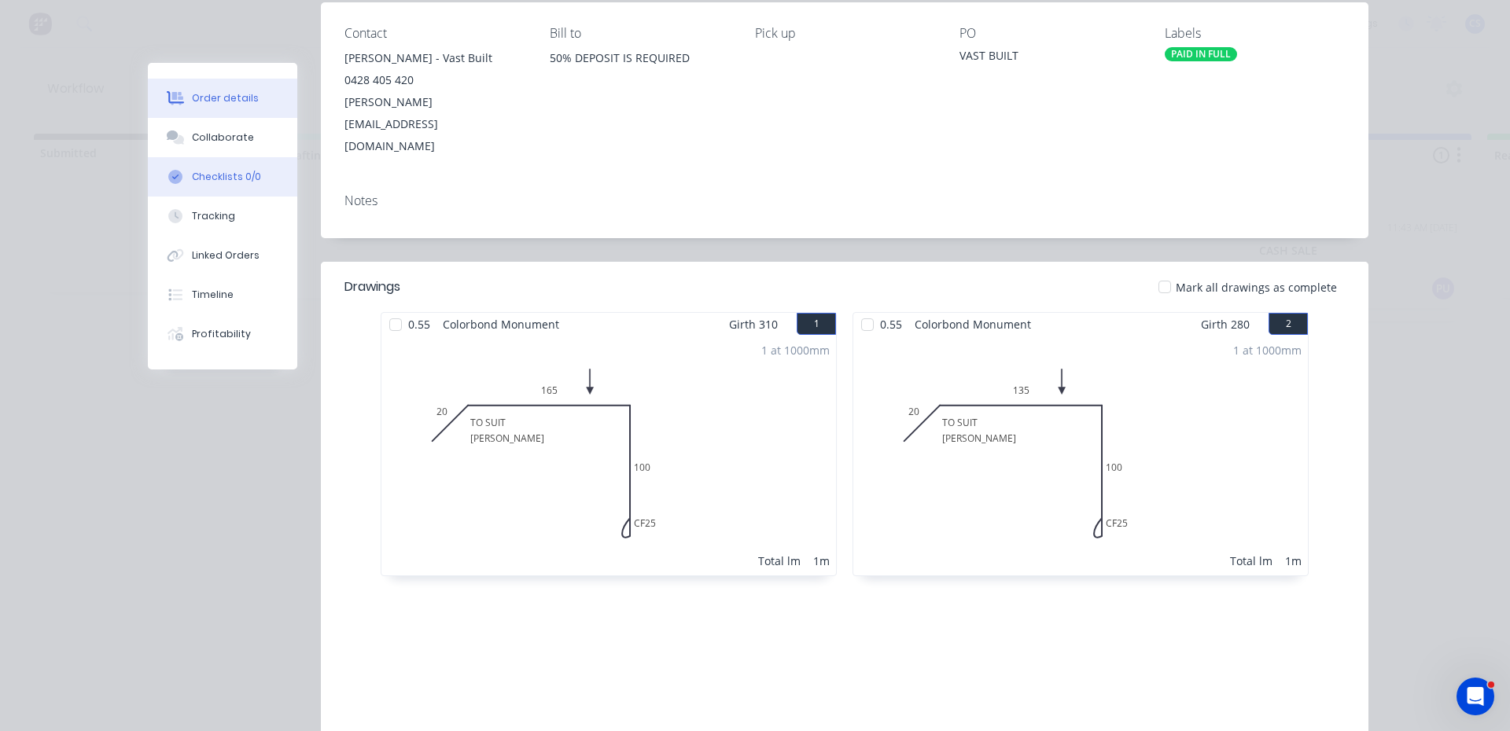
scroll to position [212, 0]
click at [227, 131] on div "Collaborate" at bounding box center [223, 138] width 62 height 14
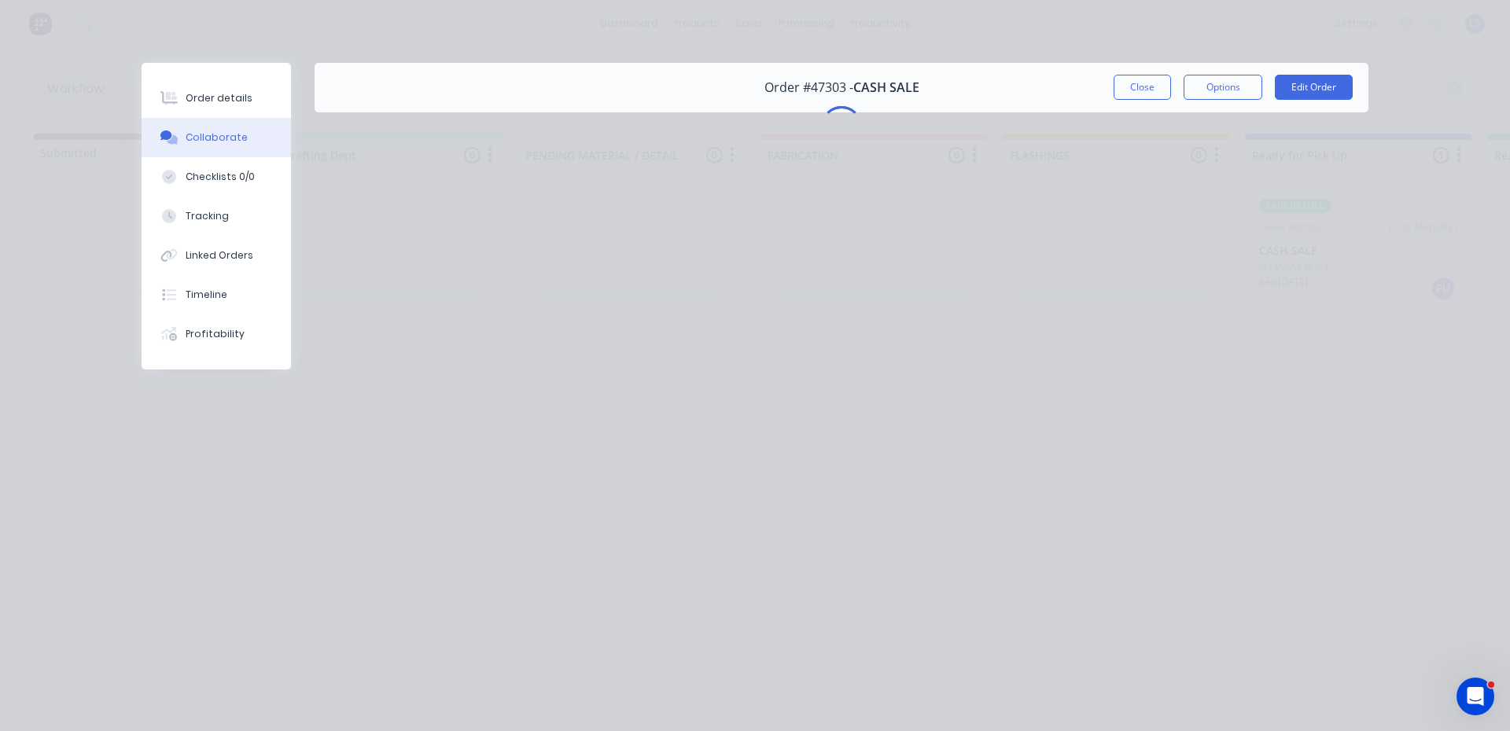
scroll to position [0, 0]
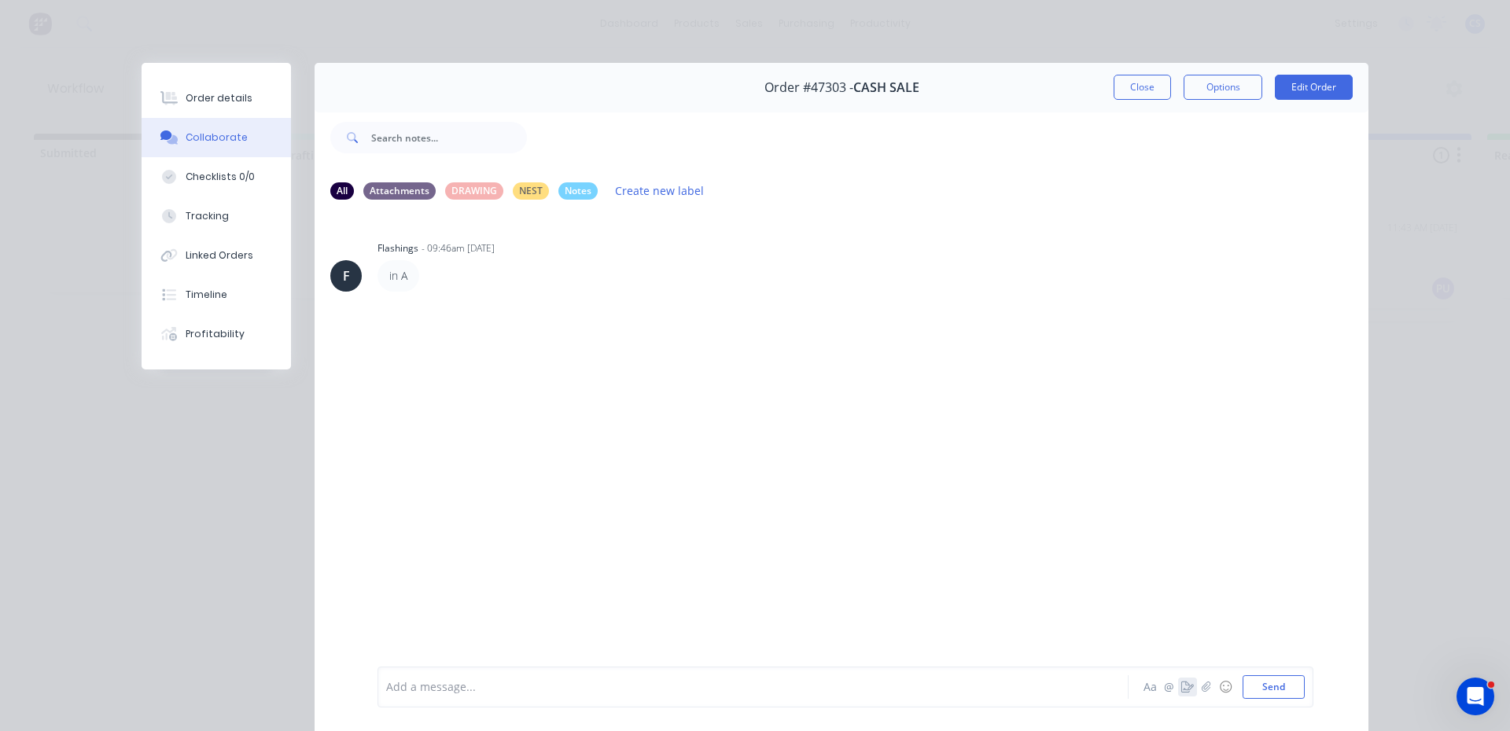
click at [1183, 682] on icon "button" at bounding box center [1187, 687] width 13 height 11
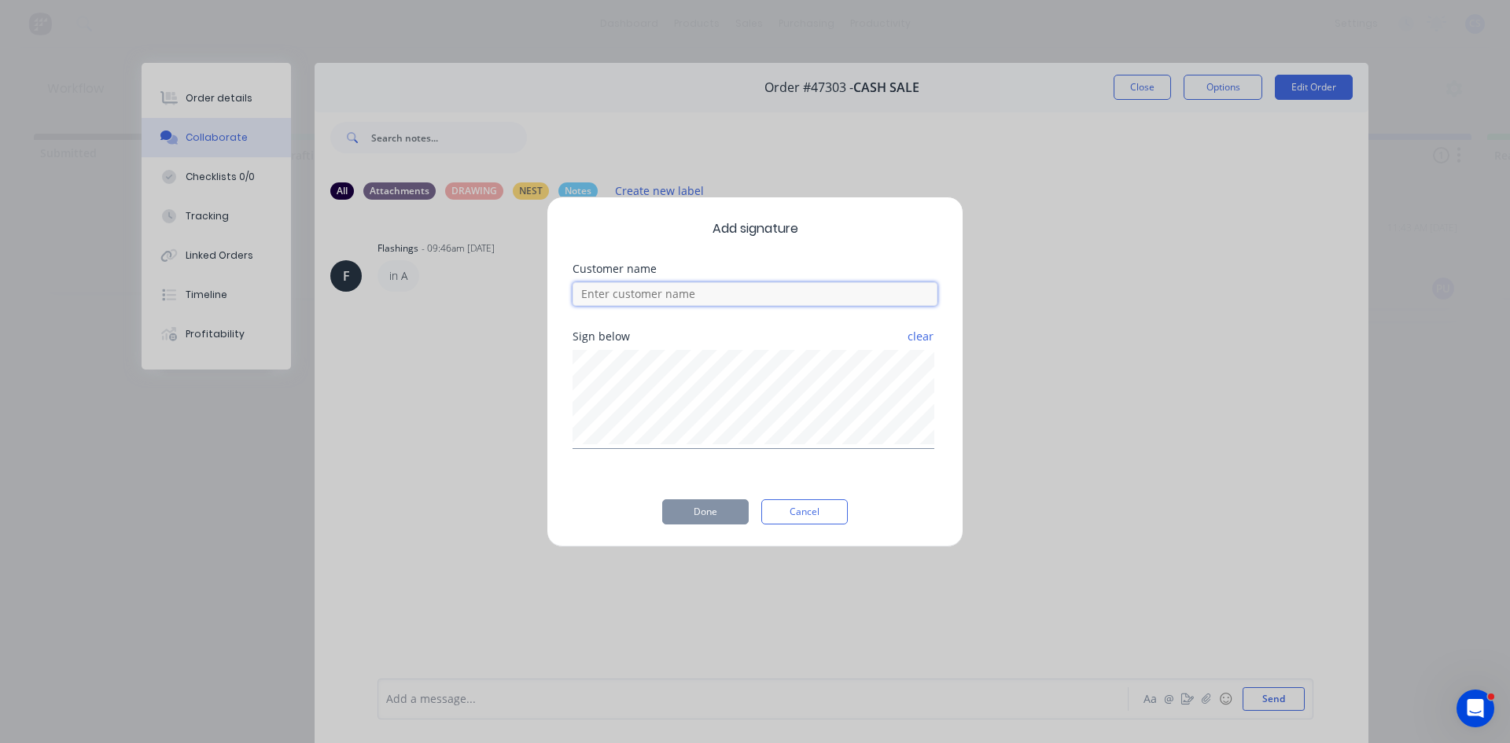
click at [605, 287] on input at bounding box center [755, 294] width 365 height 24
type input "[PERSON_NAME]"
click at [715, 510] on button "Done" at bounding box center [705, 511] width 87 height 25
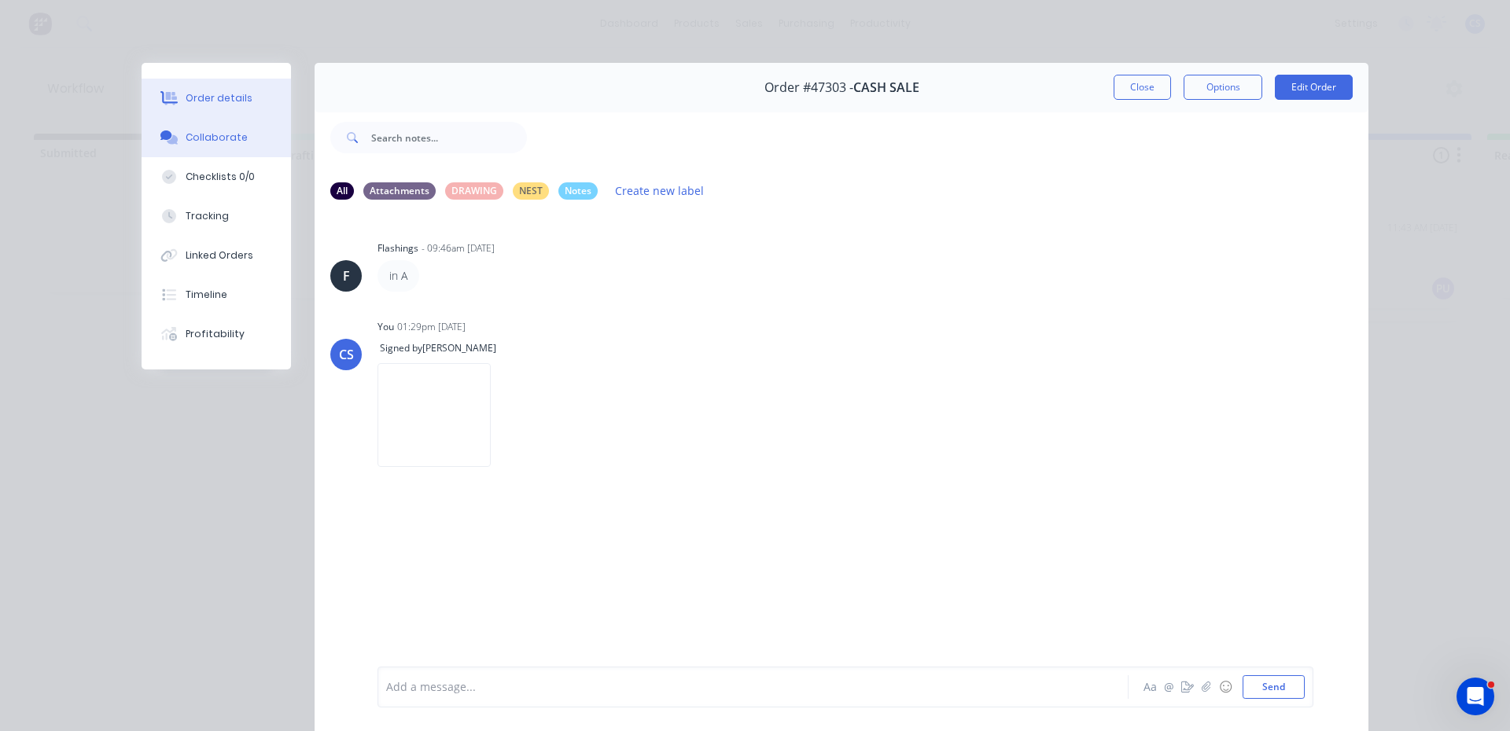
click at [254, 98] on button "Order details" at bounding box center [216, 98] width 149 height 39
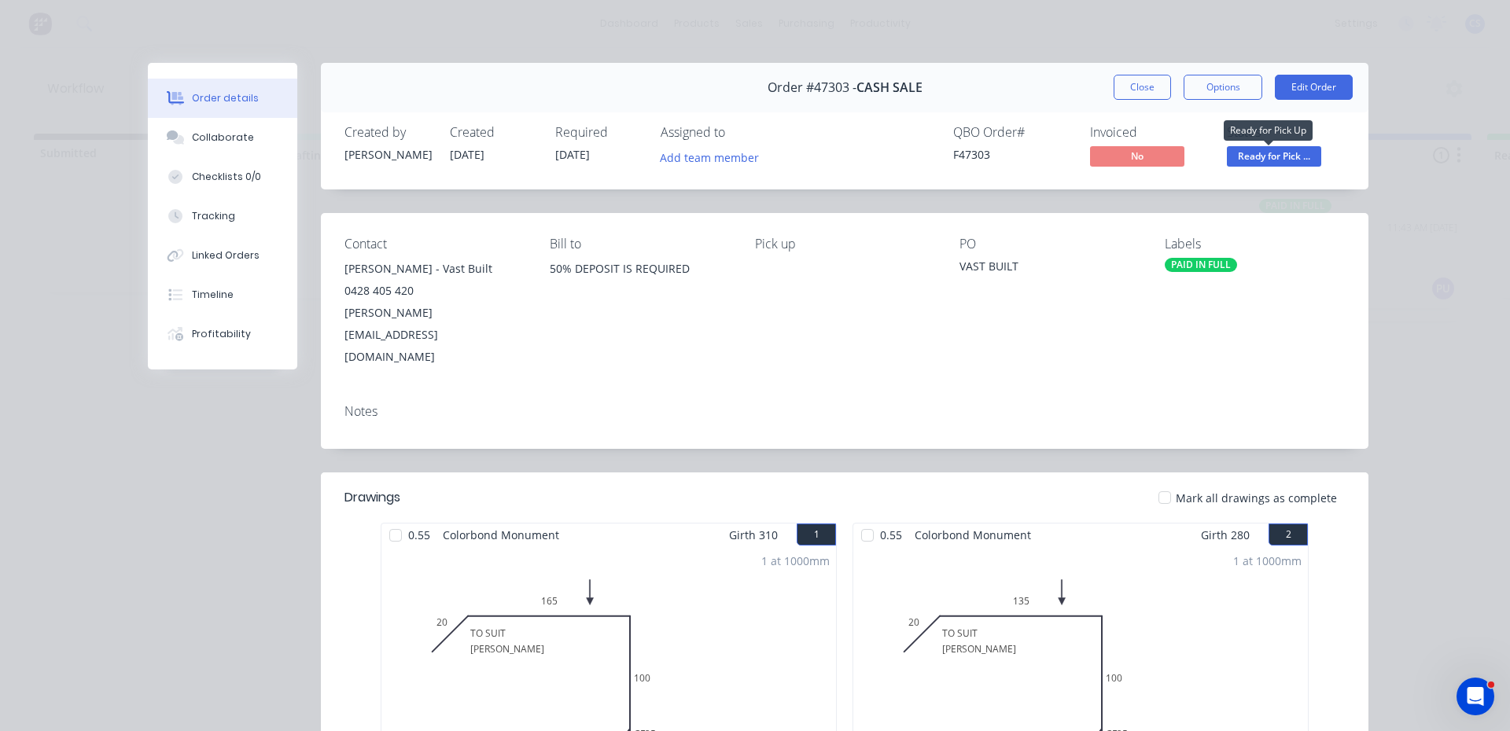
click at [1292, 160] on span "Ready for Pick ..." at bounding box center [1274, 156] width 94 height 20
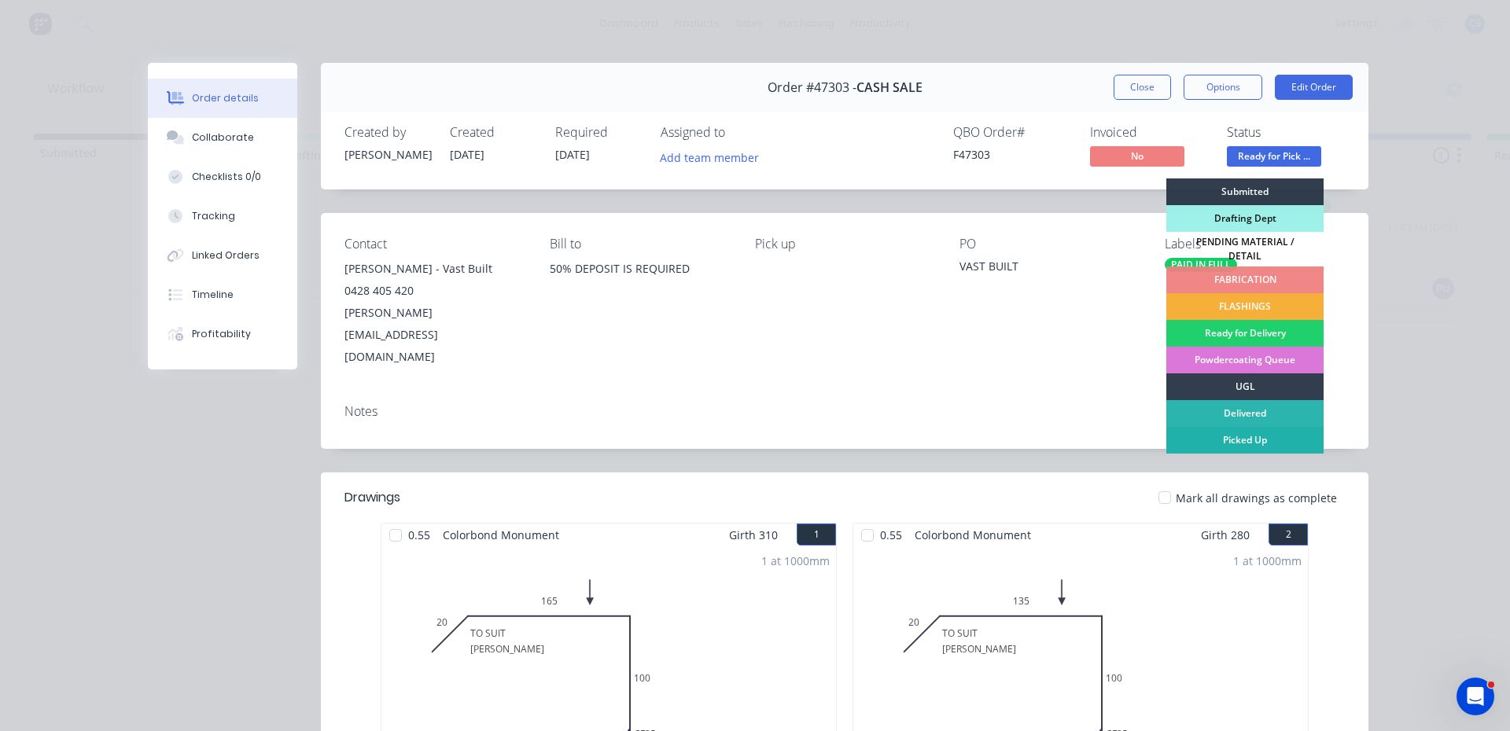
click at [1253, 435] on div "Picked Up" at bounding box center [1244, 440] width 157 height 27
